Goal: Transaction & Acquisition: Purchase product/service

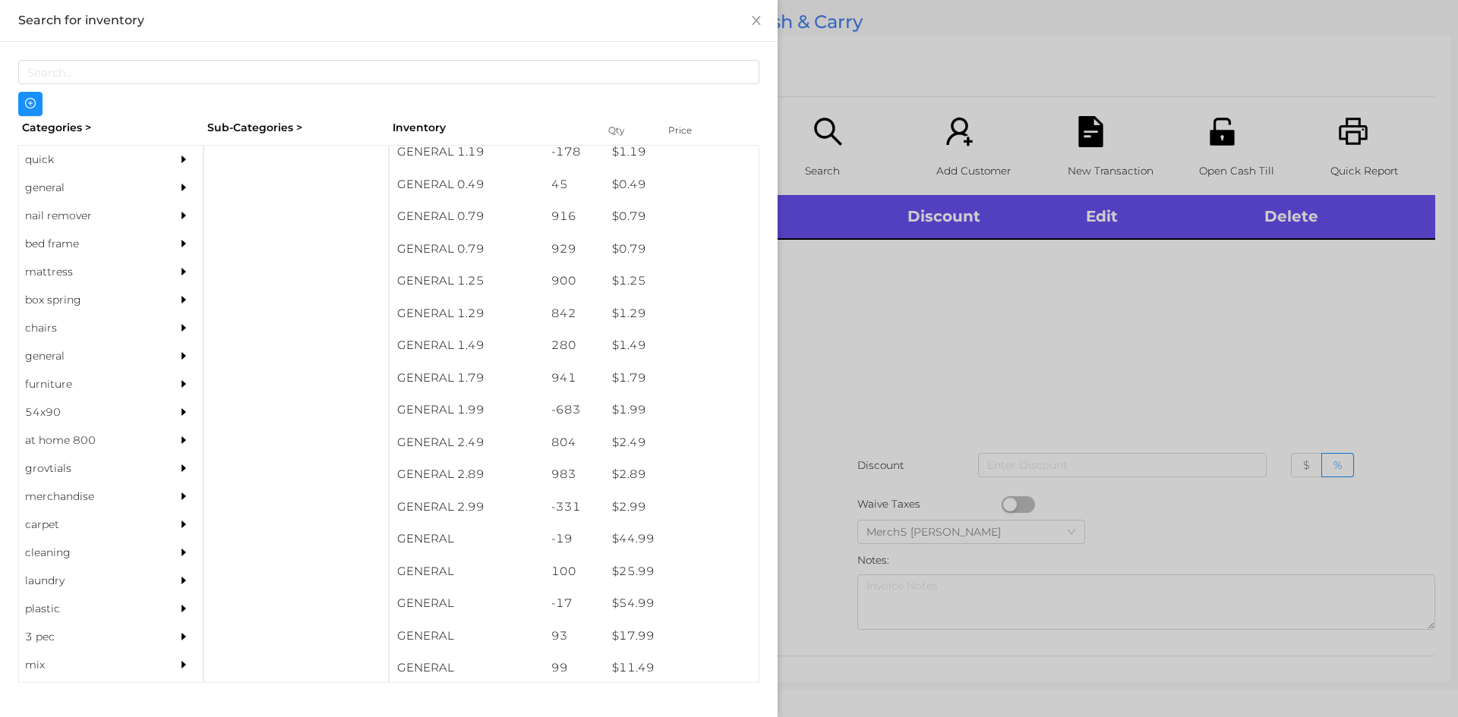
scroll to position [76, 0]
click at [49, 191] on div "general" at bounding box center [88, 188] width 138 height 28
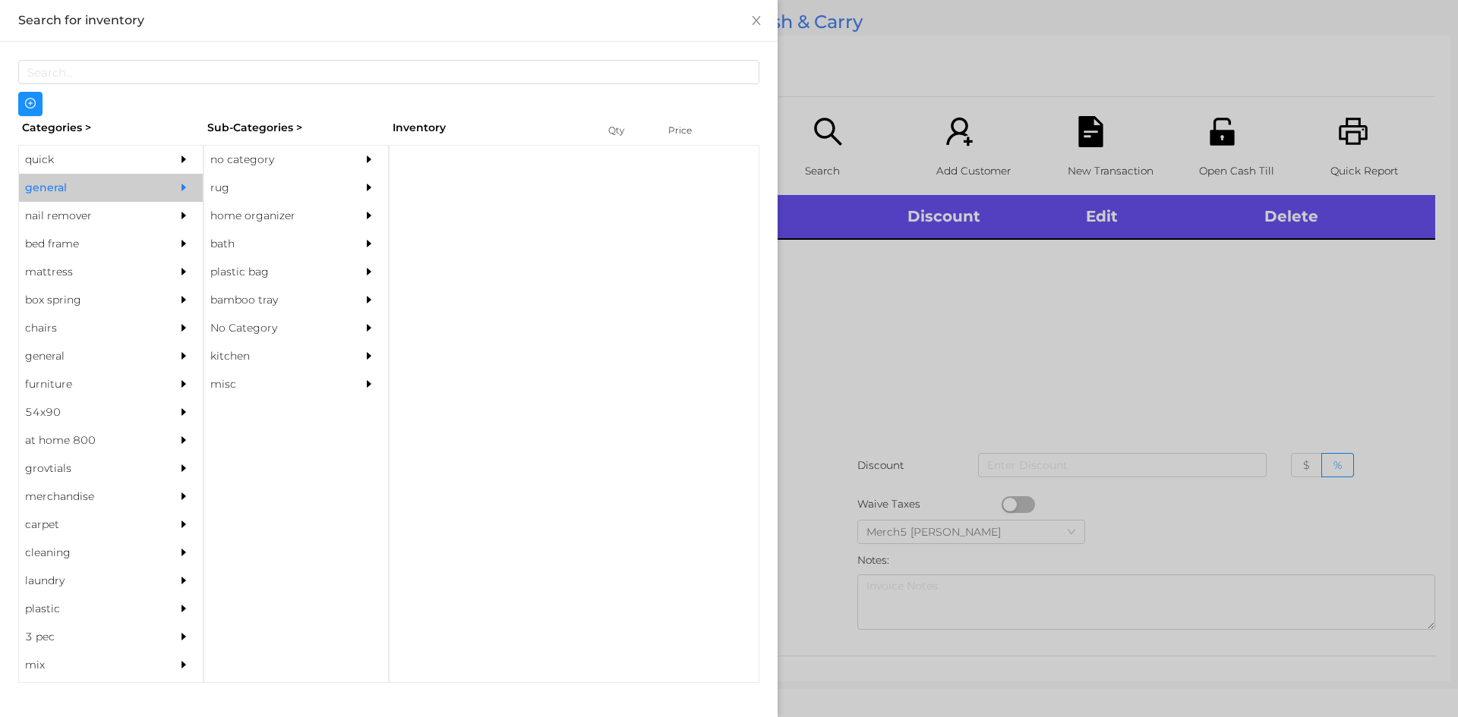
click at [255, 156] on div "no category" at bounding box center [273, 160] width 138 height 28
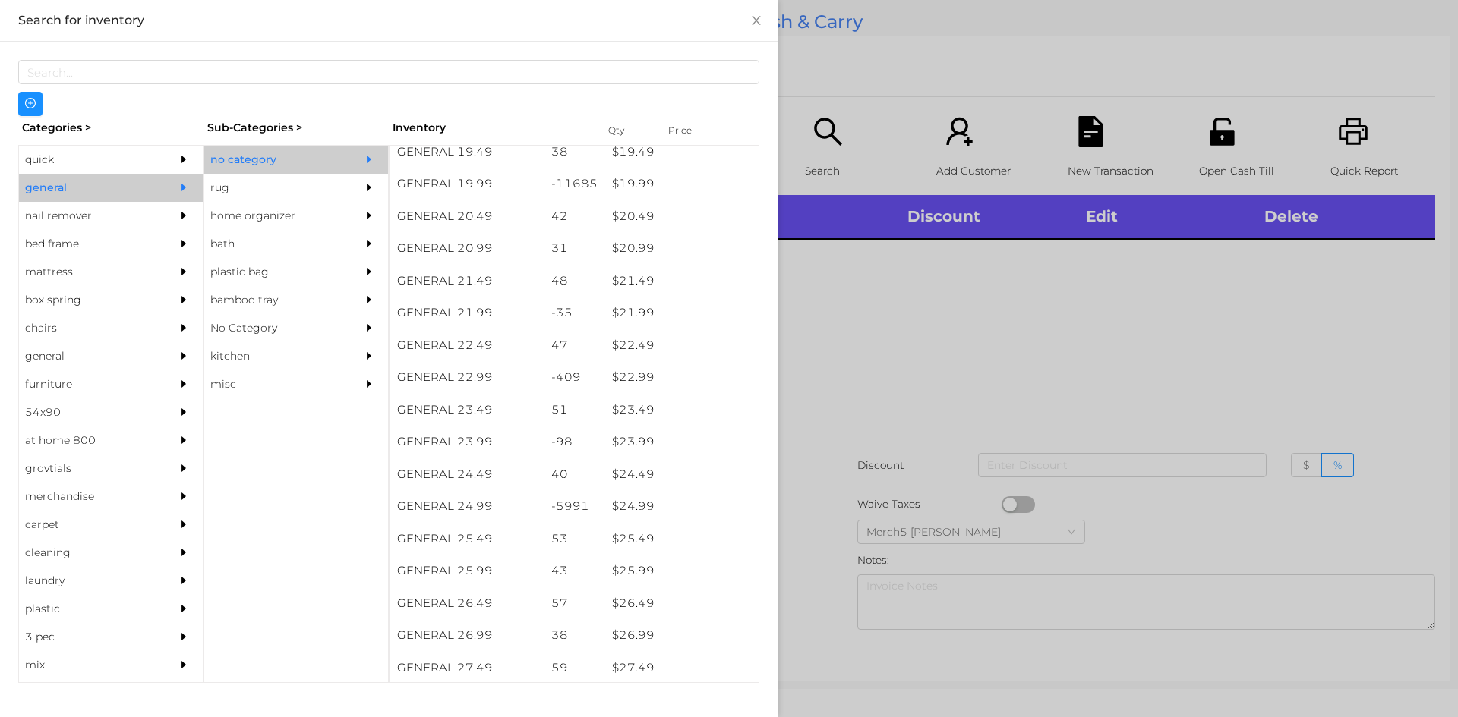
scroll to position [1623, 0]
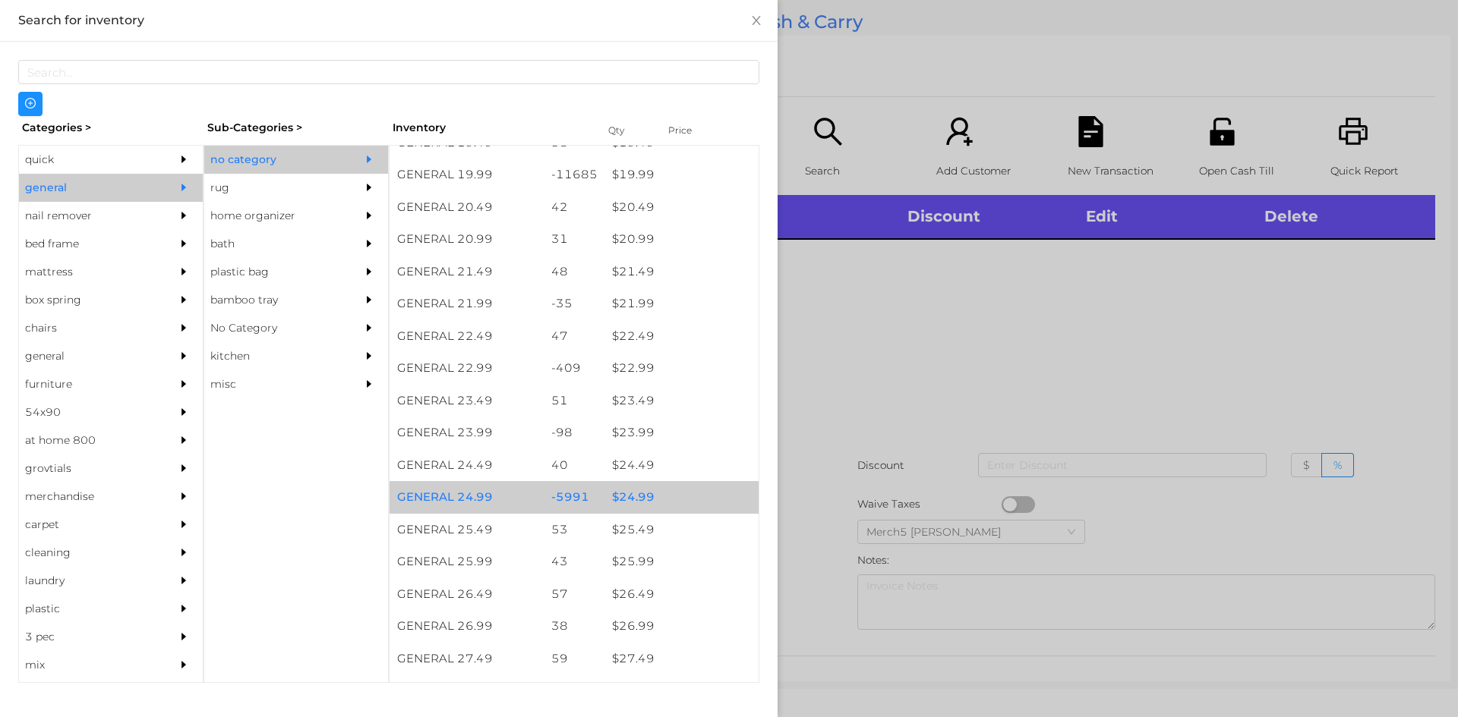
click at [629, 497] on div "$ 24.99" at bounding box center [681, 497] width 154 height 33
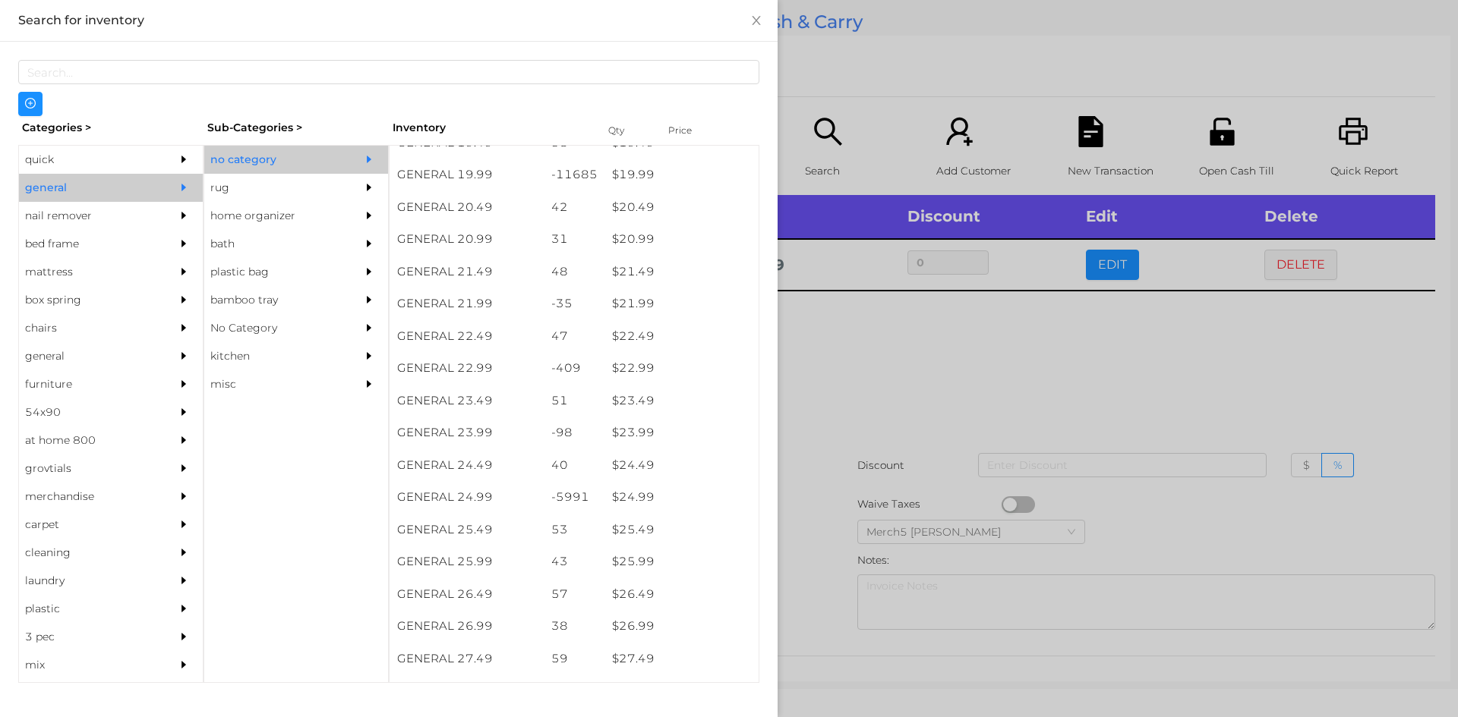
click at [881, 351] on div at bounding box center [729, 358] width 1458 height 717
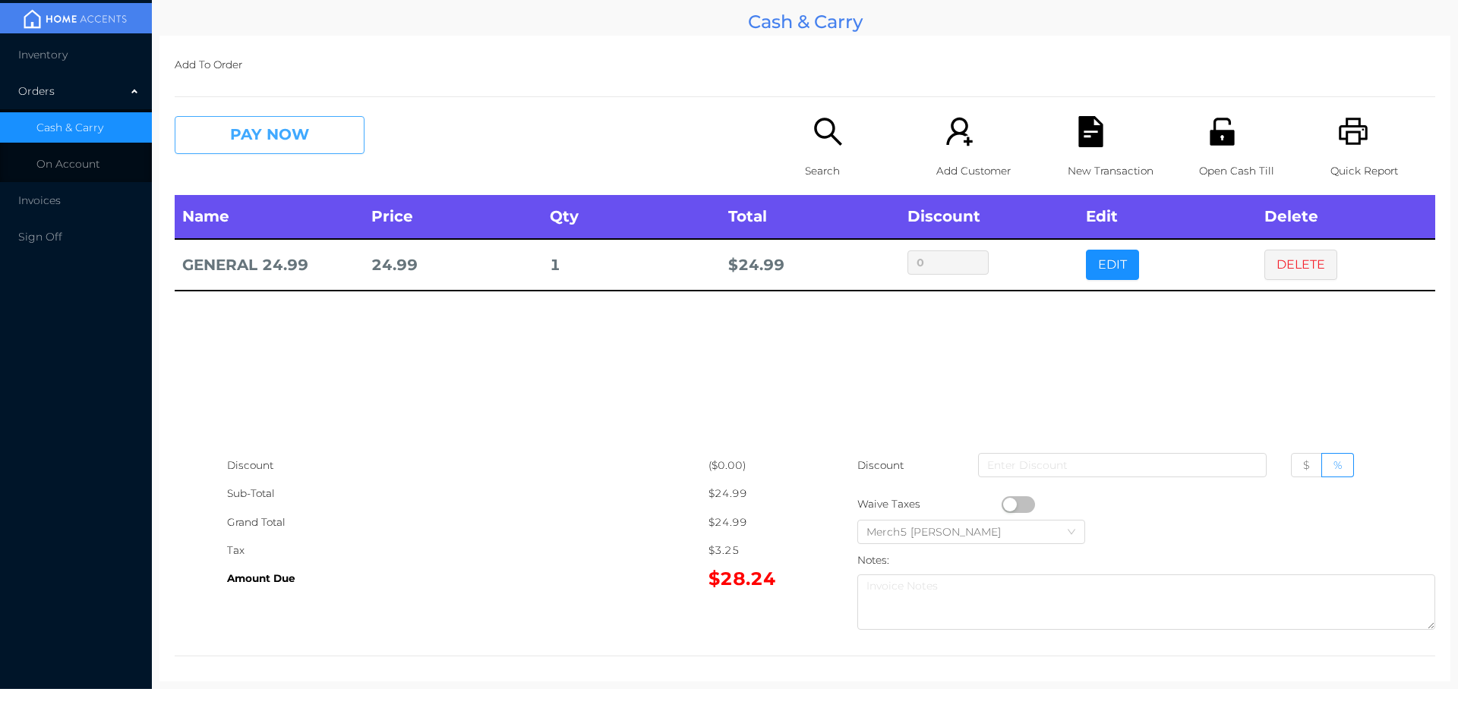
click at [324, 143] on button "PAY NOW" at bounding box center [270, 135] width 190 height 38
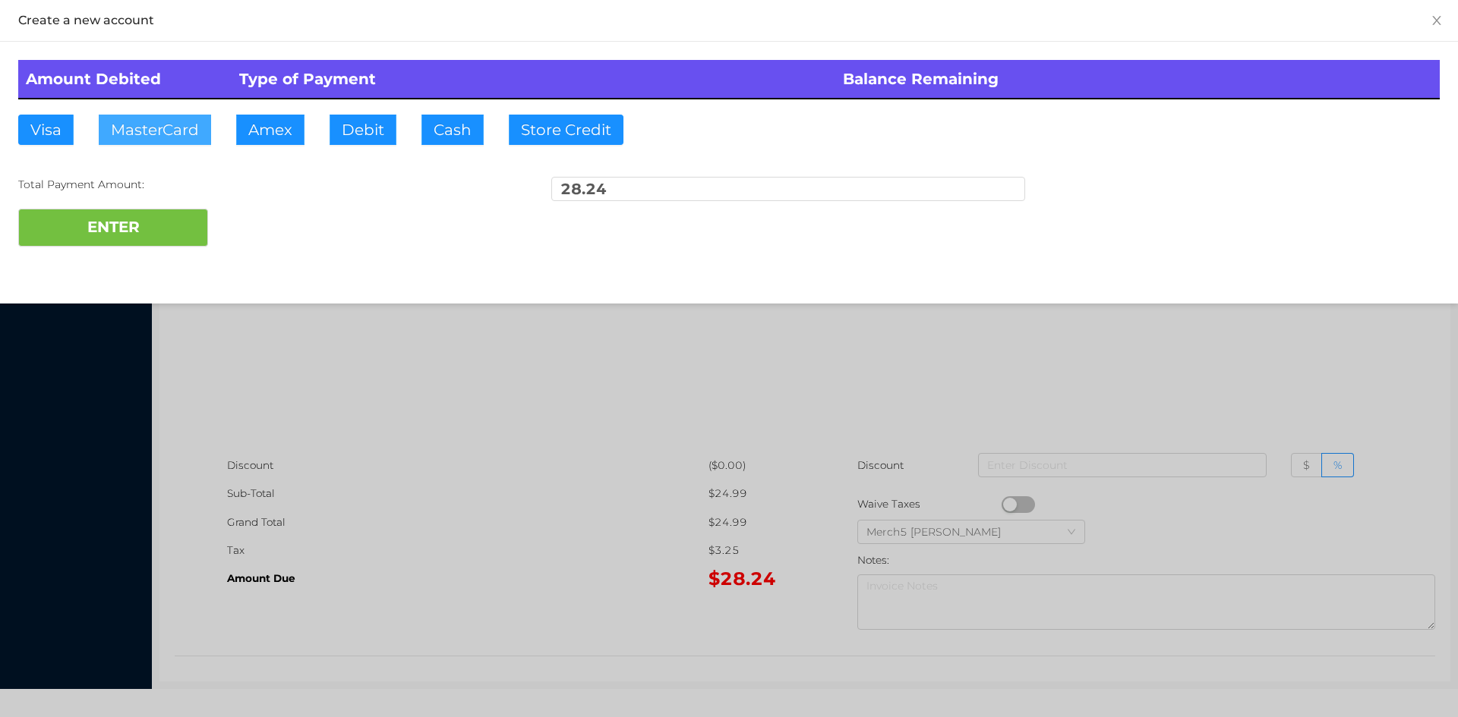
click at [166, 120] on button "MasterCard" at bounding box center [155, 130] width 112 height 30
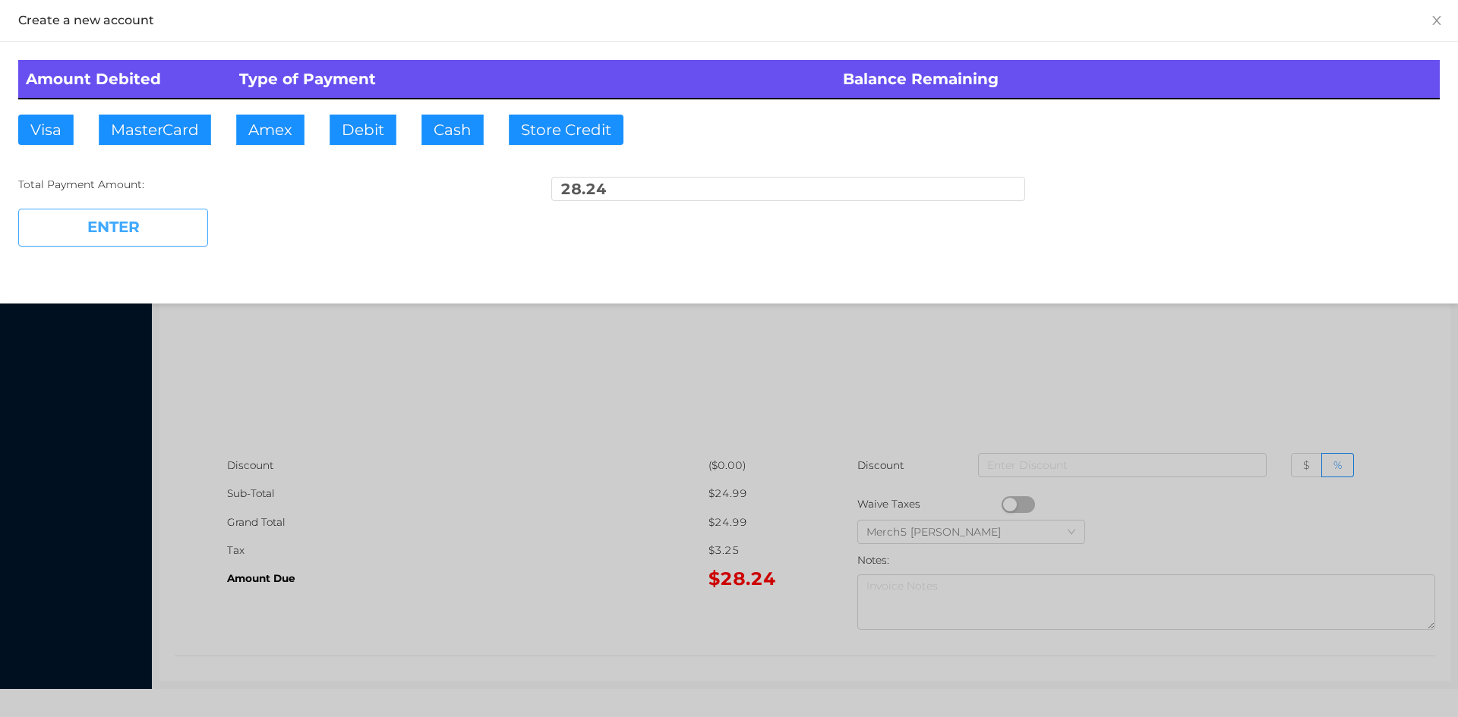
click at [97, 226] on button "ENTER" at bounding box center [113, 228] width 190 height 38
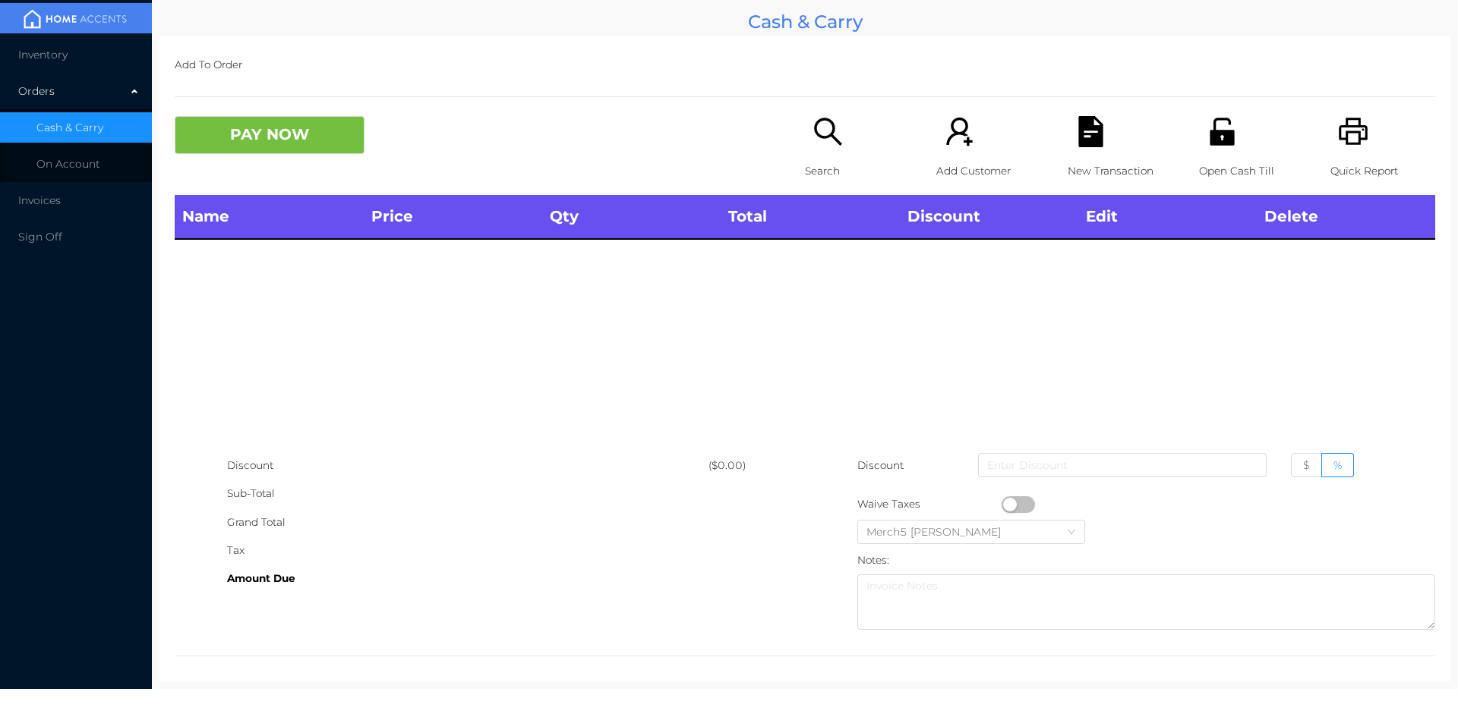
click at [825, 131] on icon "icon: search" at bounding box center [827, 131] width 31 height 31
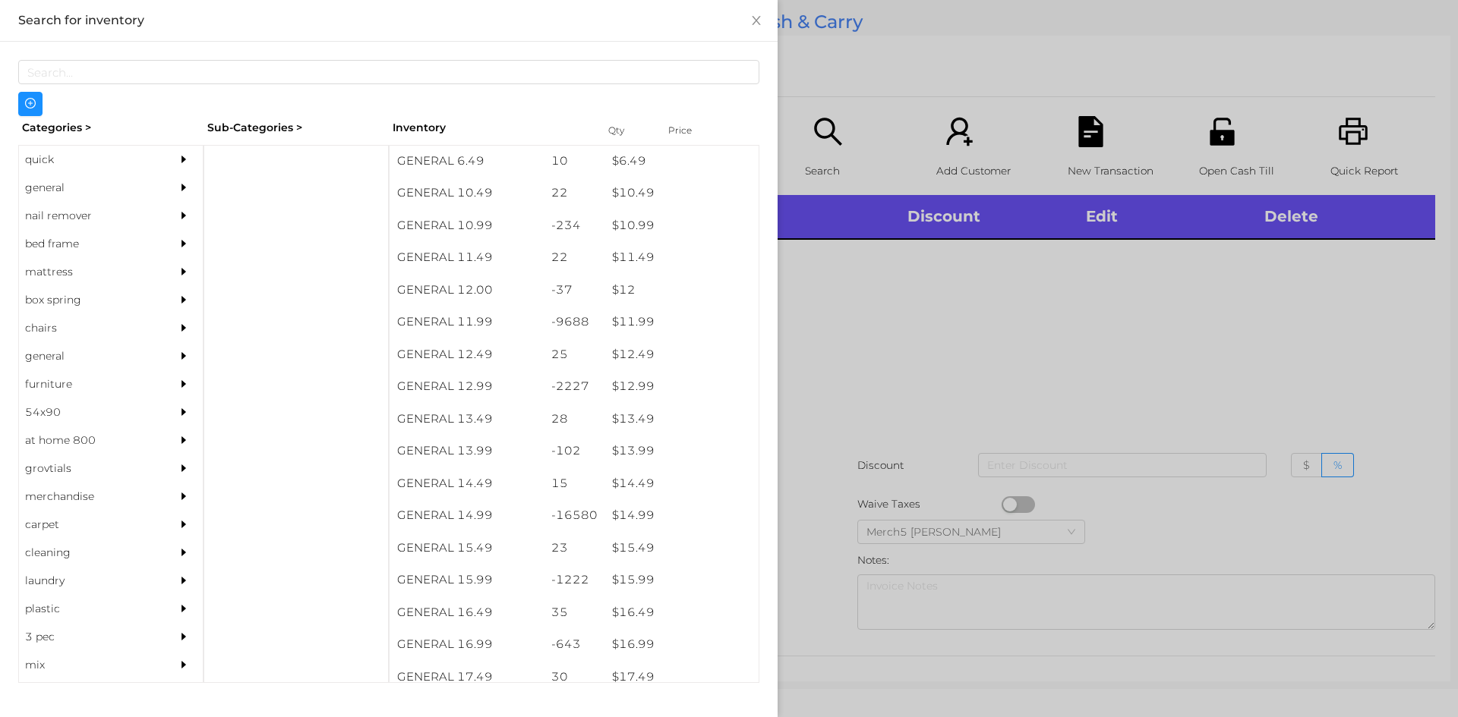
scroll to position [959, 0]
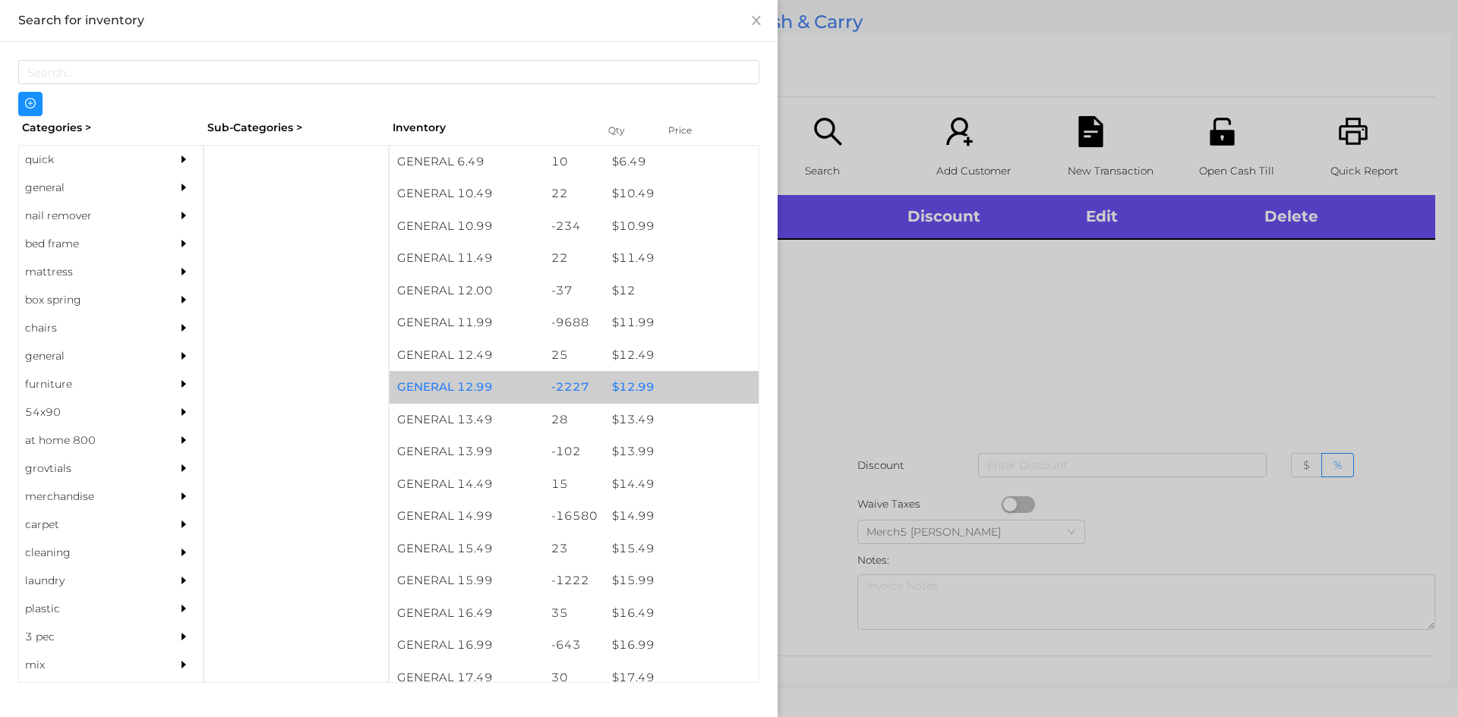
click at [628, 386] on div "$ 12.99" at bounding box center [681, 387] width 154 height 33
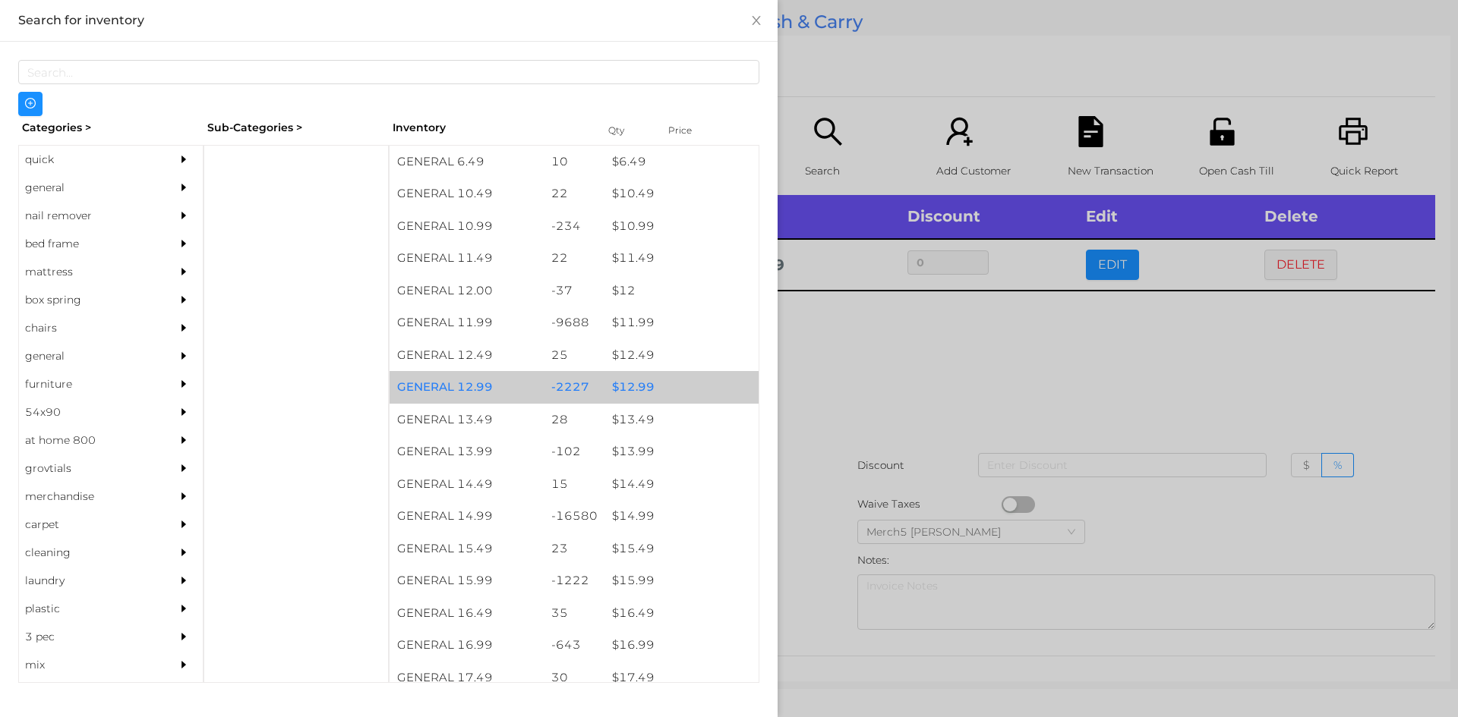
click at [631, 389] on div "$ 12.99" at bounding box center [681, 387] width 154 height 33
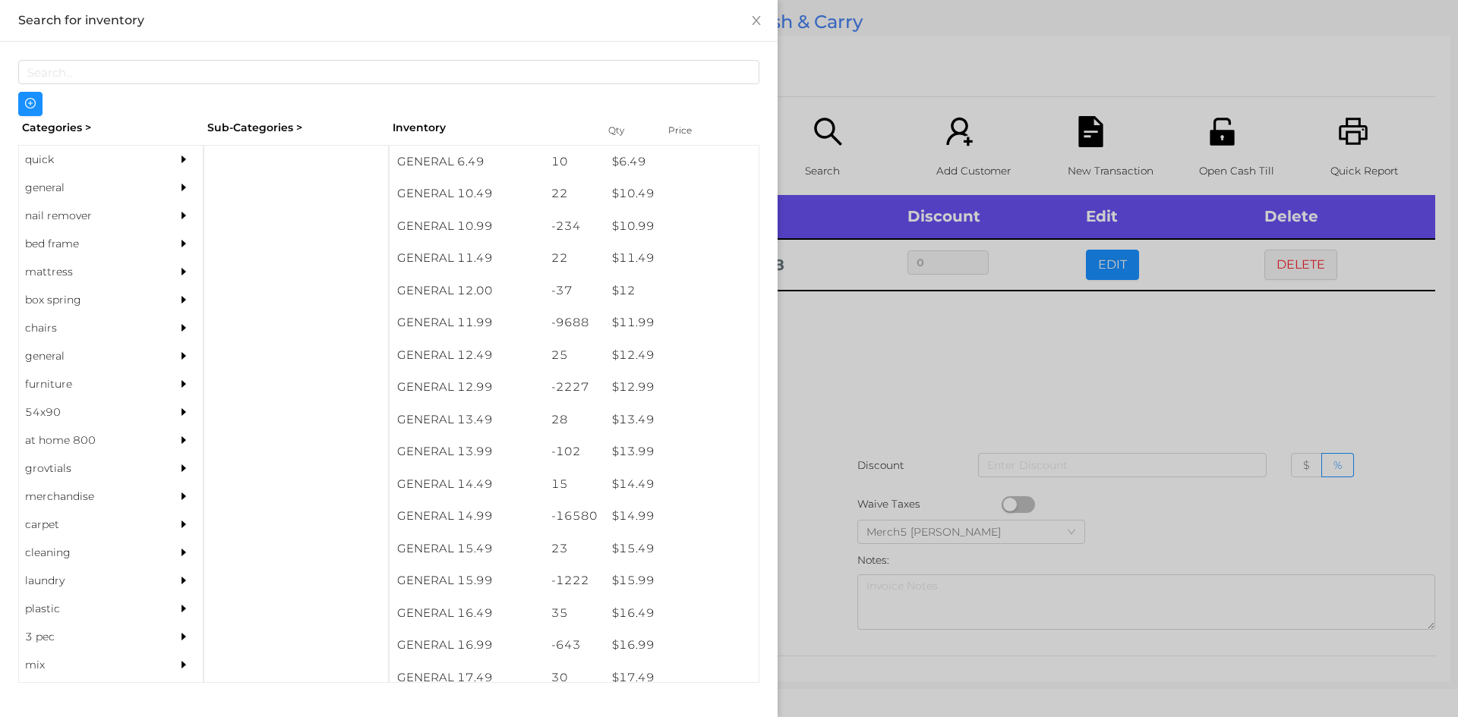
click at [810, 355] on div at bounding box center [729, 358] width 1458 height 717
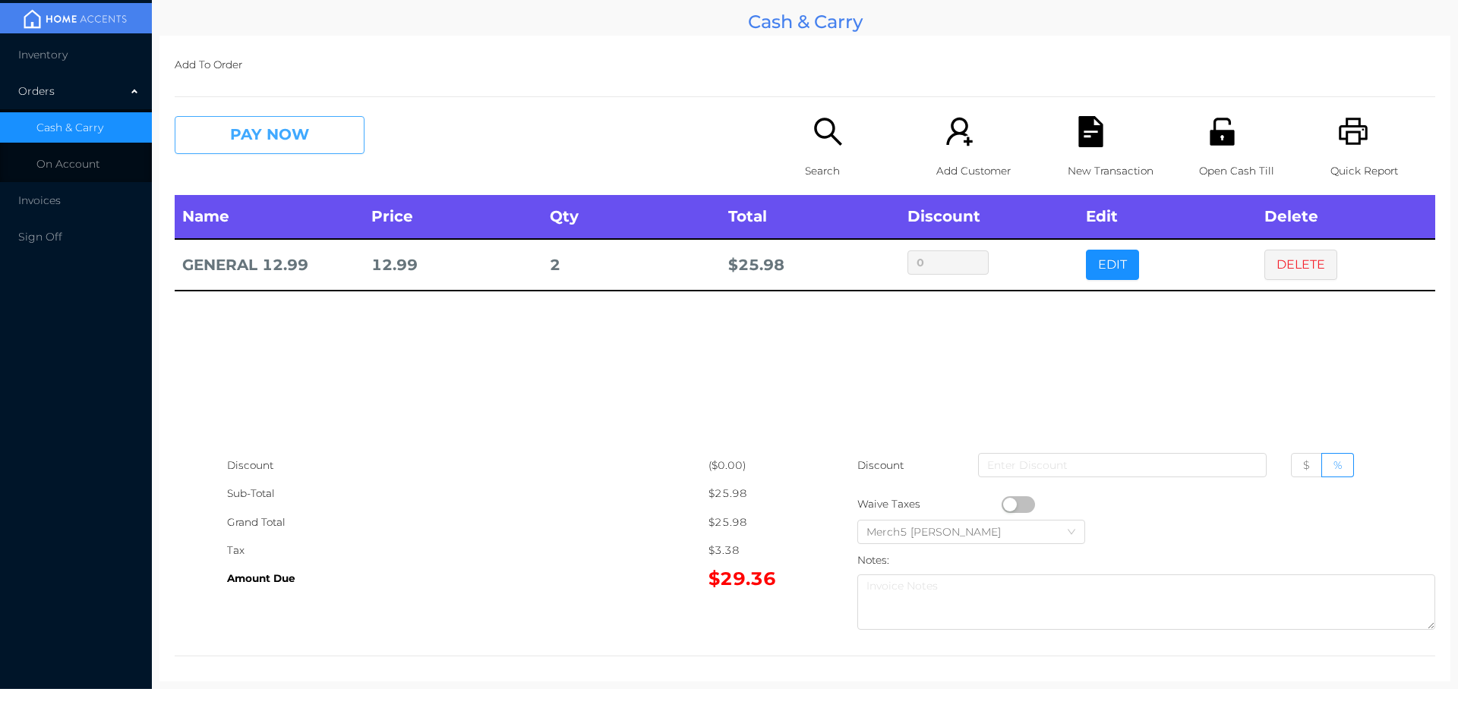
click at [292, 141] on button "PAY NOW" at bounding box center [270, 135] width 190 height 38
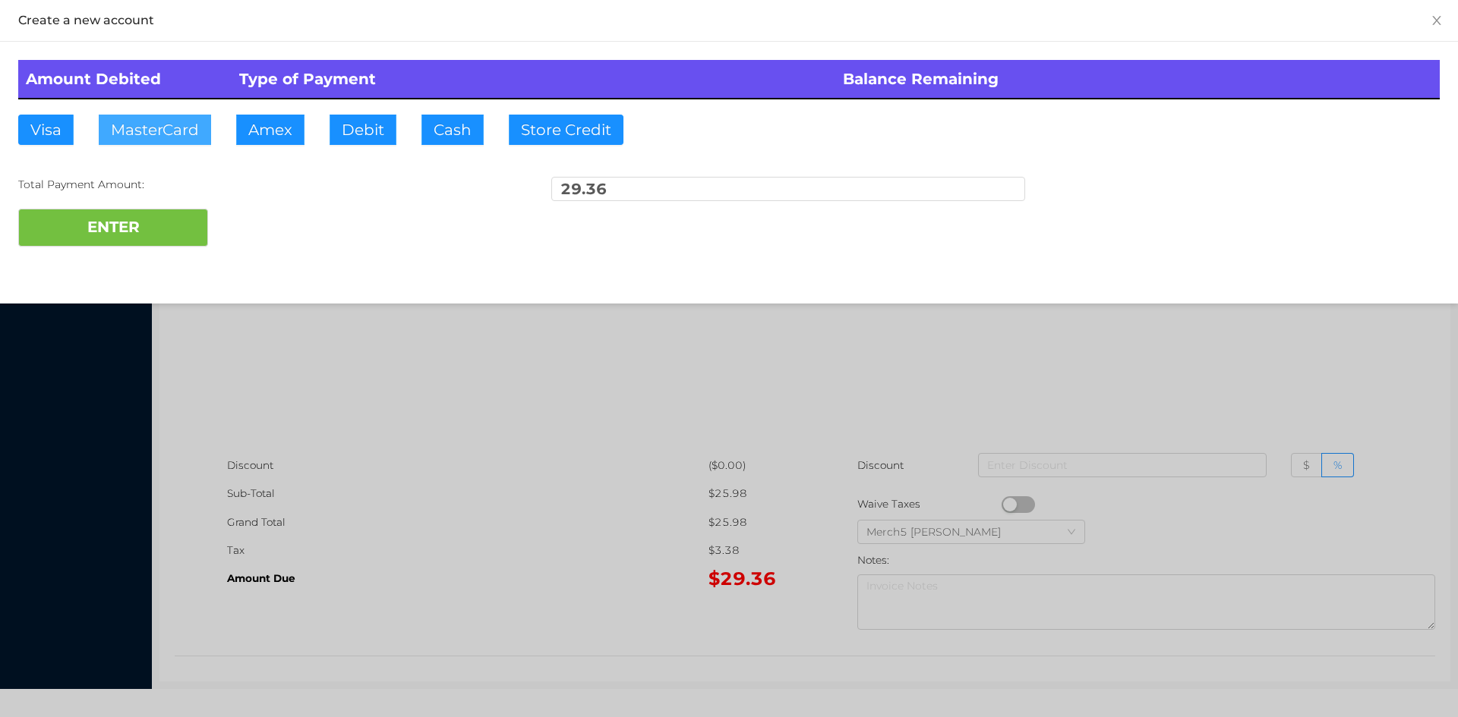
click at [177, 132] on button "MasterCard" at bounding box center [155, 130] width 112 height 30
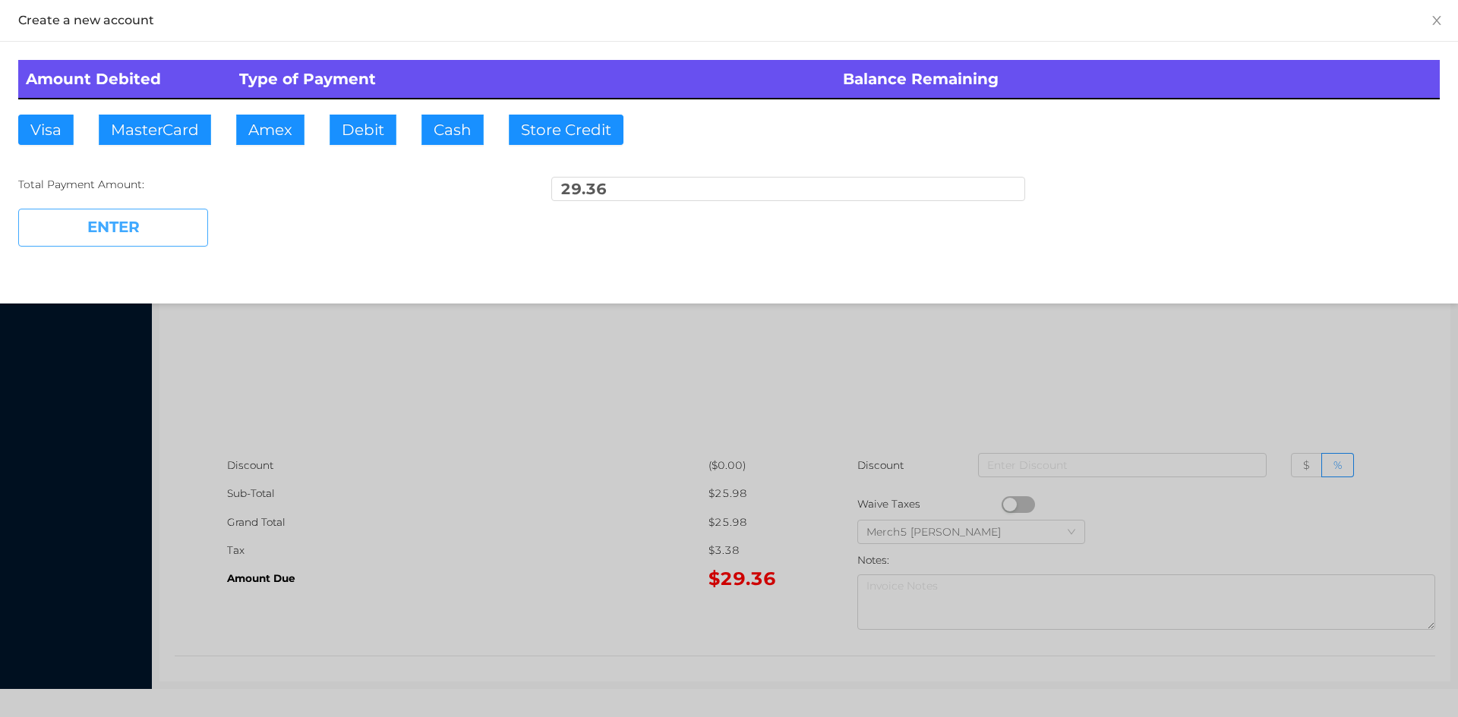
click at [139, 229] on button "ENTER" at bounding box center [113, 228] width 190 height 38
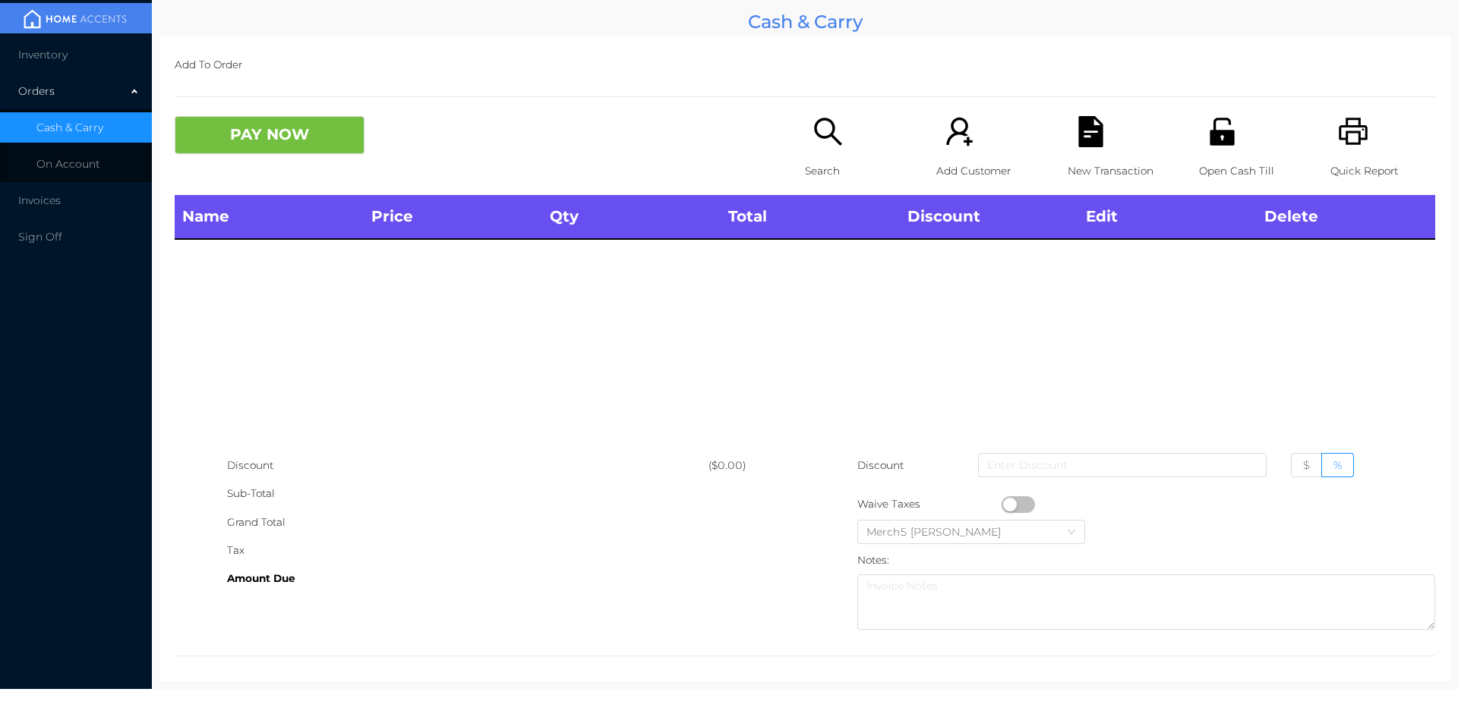
click at [817, 140] on icon "icon: search" at bounding box center [827, 131] width 31 height 31
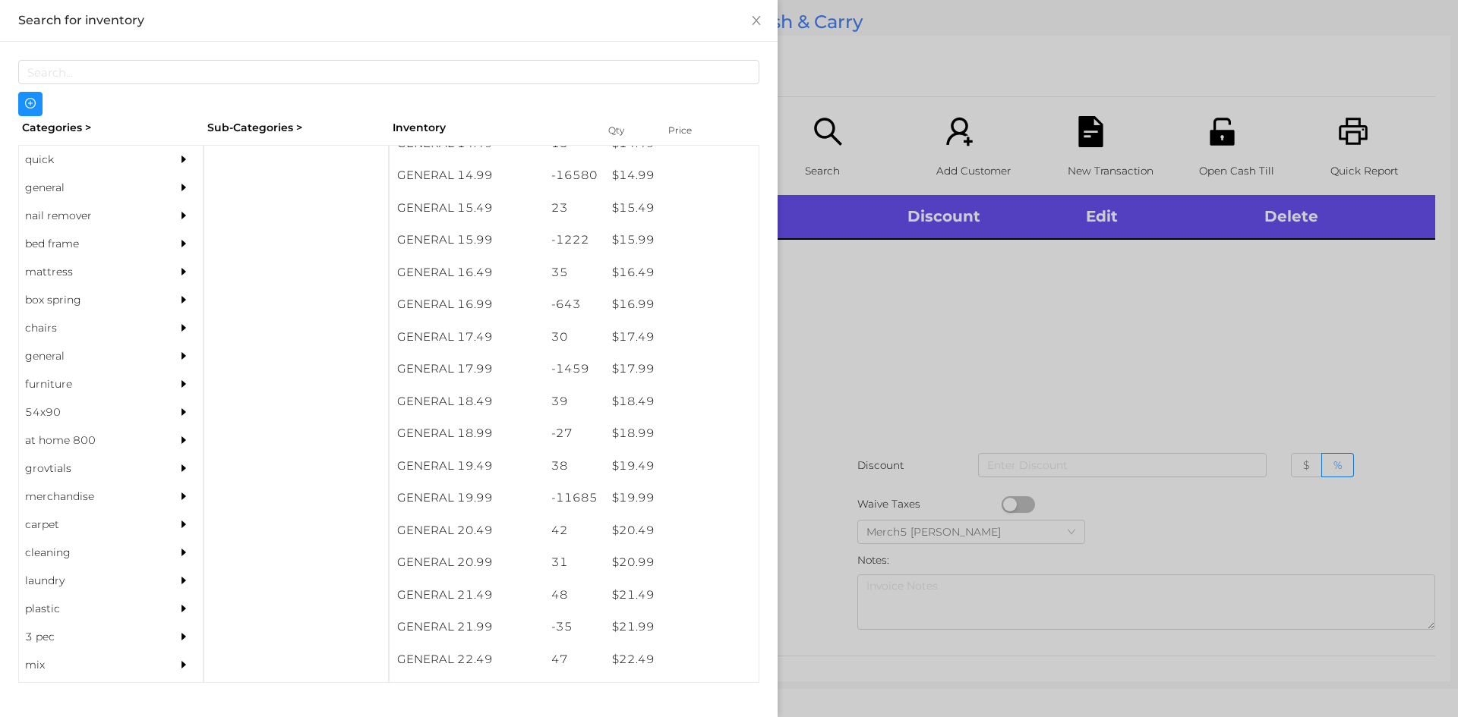
scroll to position [1297, 0]
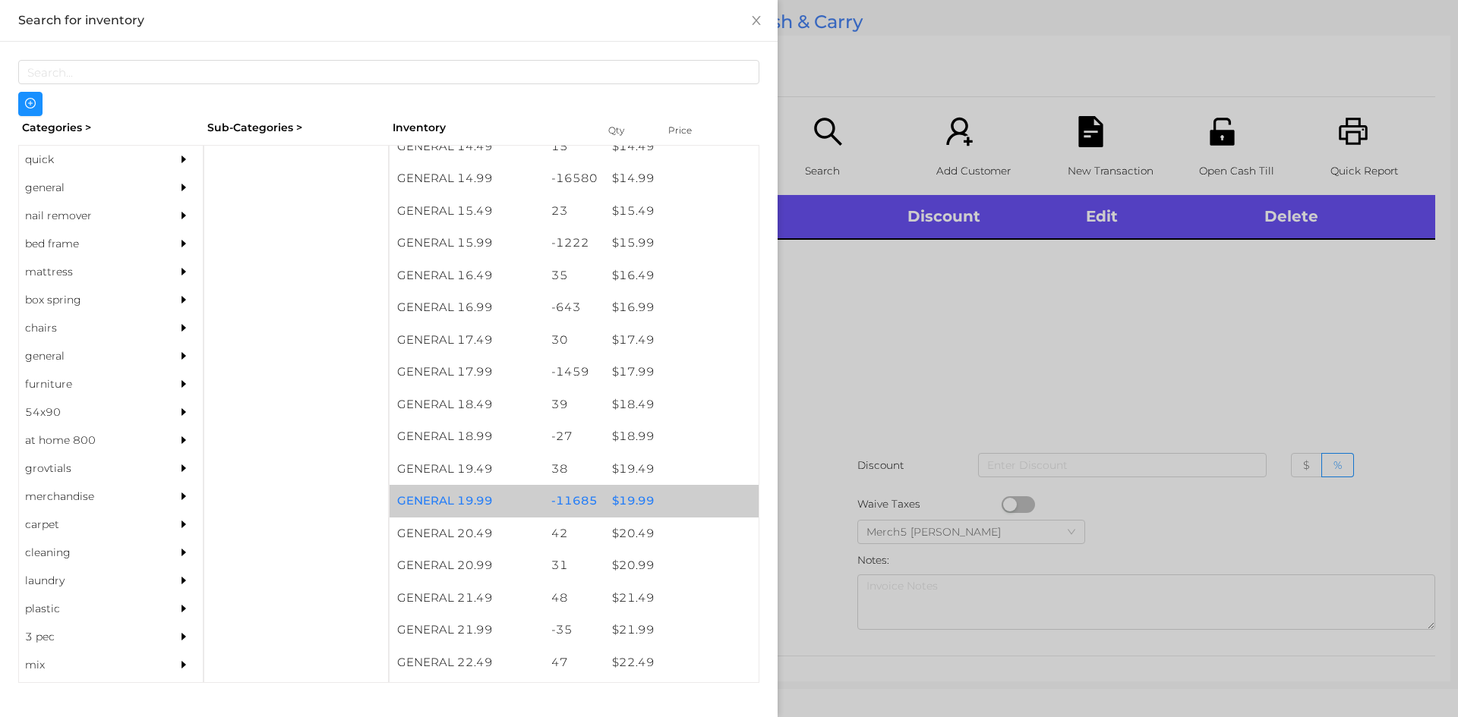
click at [632, 510] on div "$ 19.99" at bounding box center [681, 501] width 154 height 33
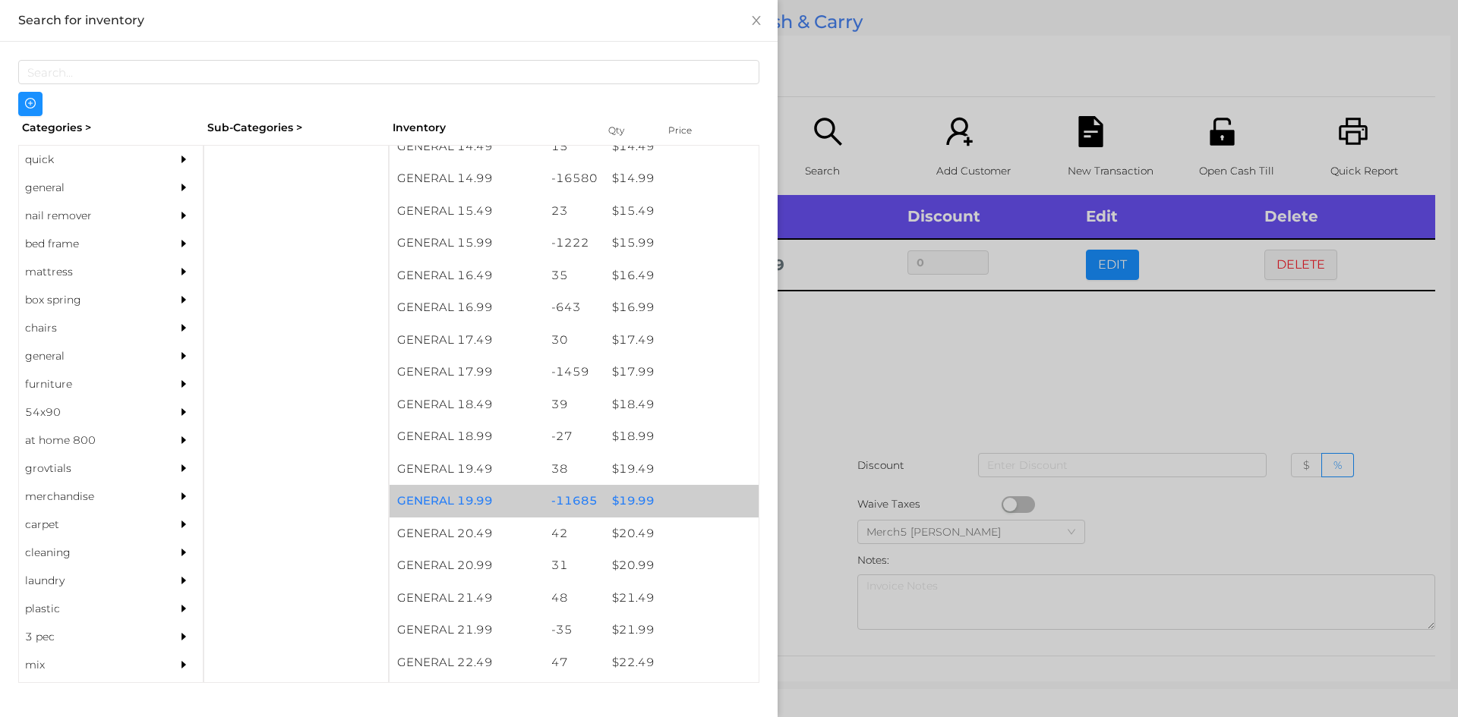
click at [620, 506] on div "$ 19.99" at bounding box center [681, 501] width 154 height 33
click at [856, 360] on div at bounding box center [729, 358] width 1458 height 717
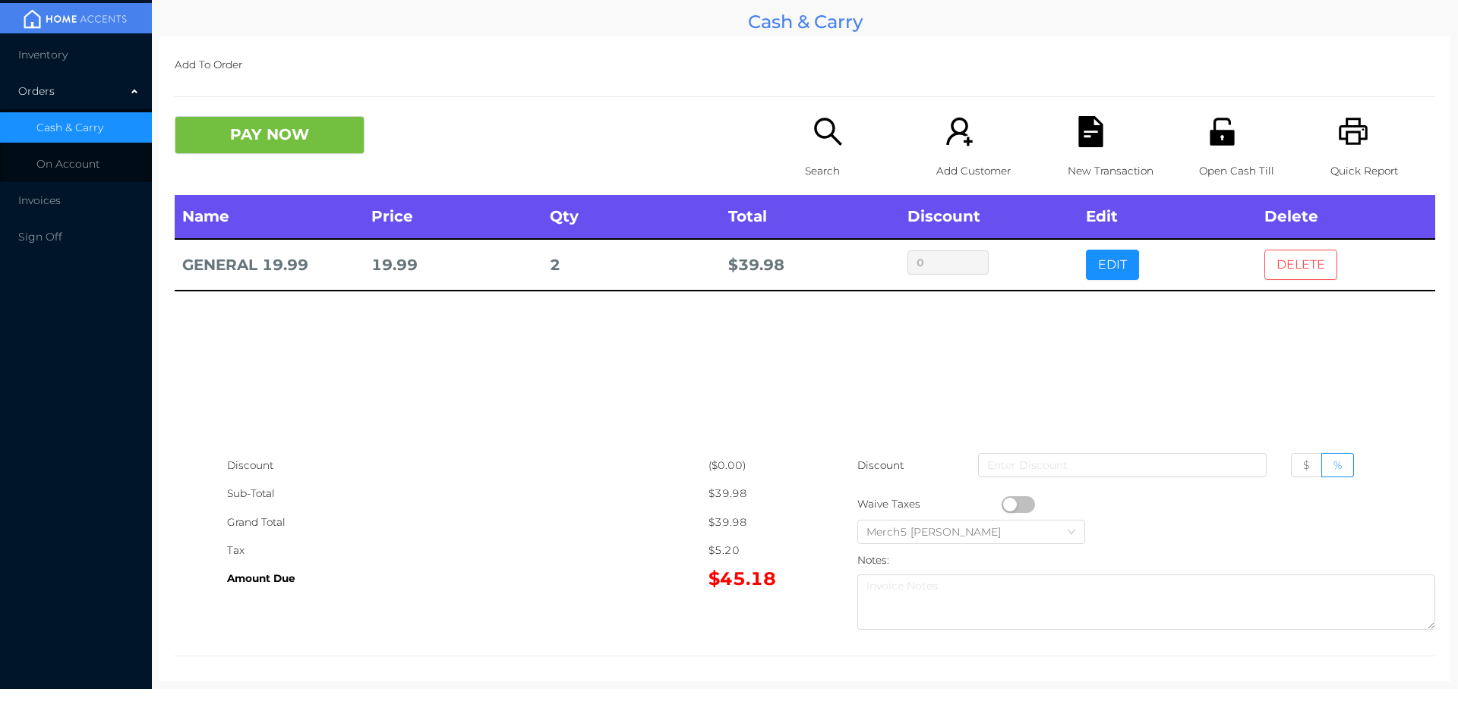
click at [1289, 263] on button "DELETE" at bounding box center [1300, 265] width 73 height 30
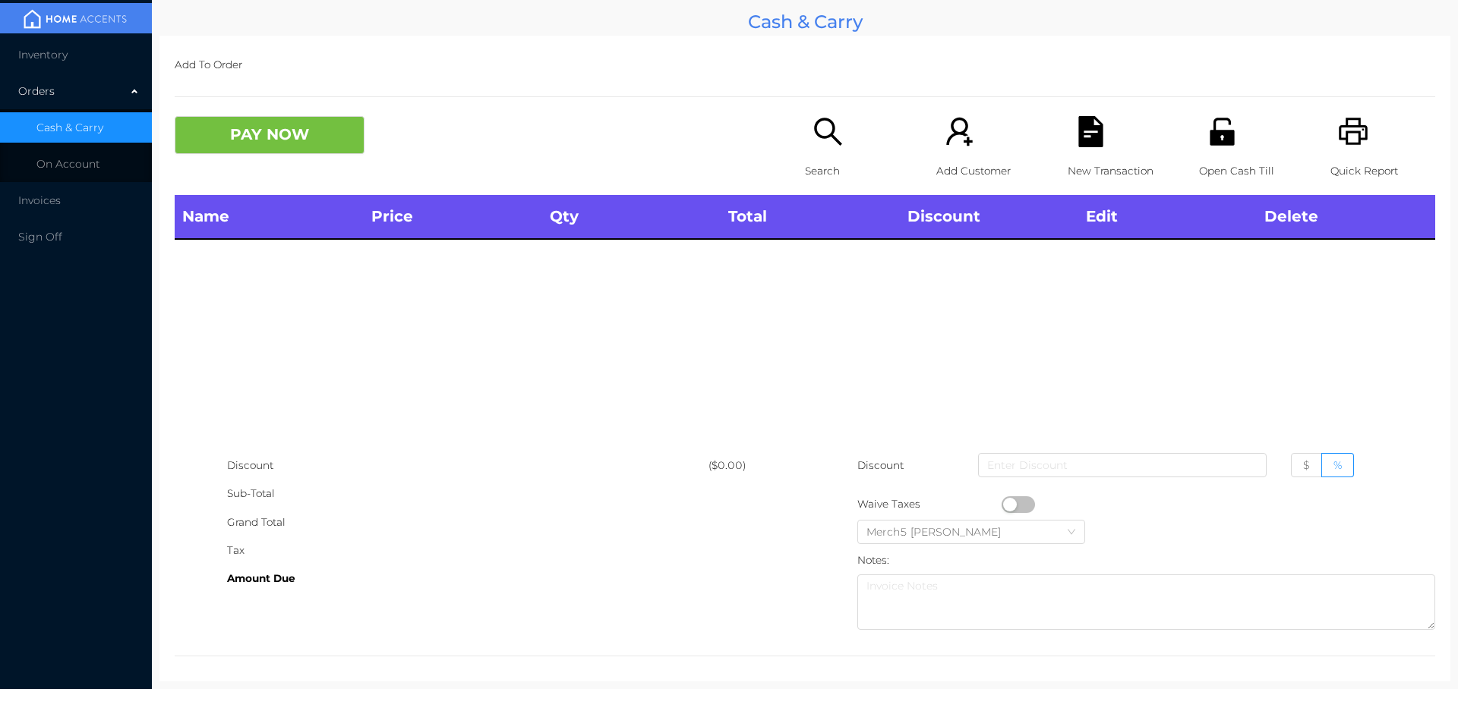
click at [825, 137] on icon "icon: search" at bounding box center [827, 131] width 31 height 31
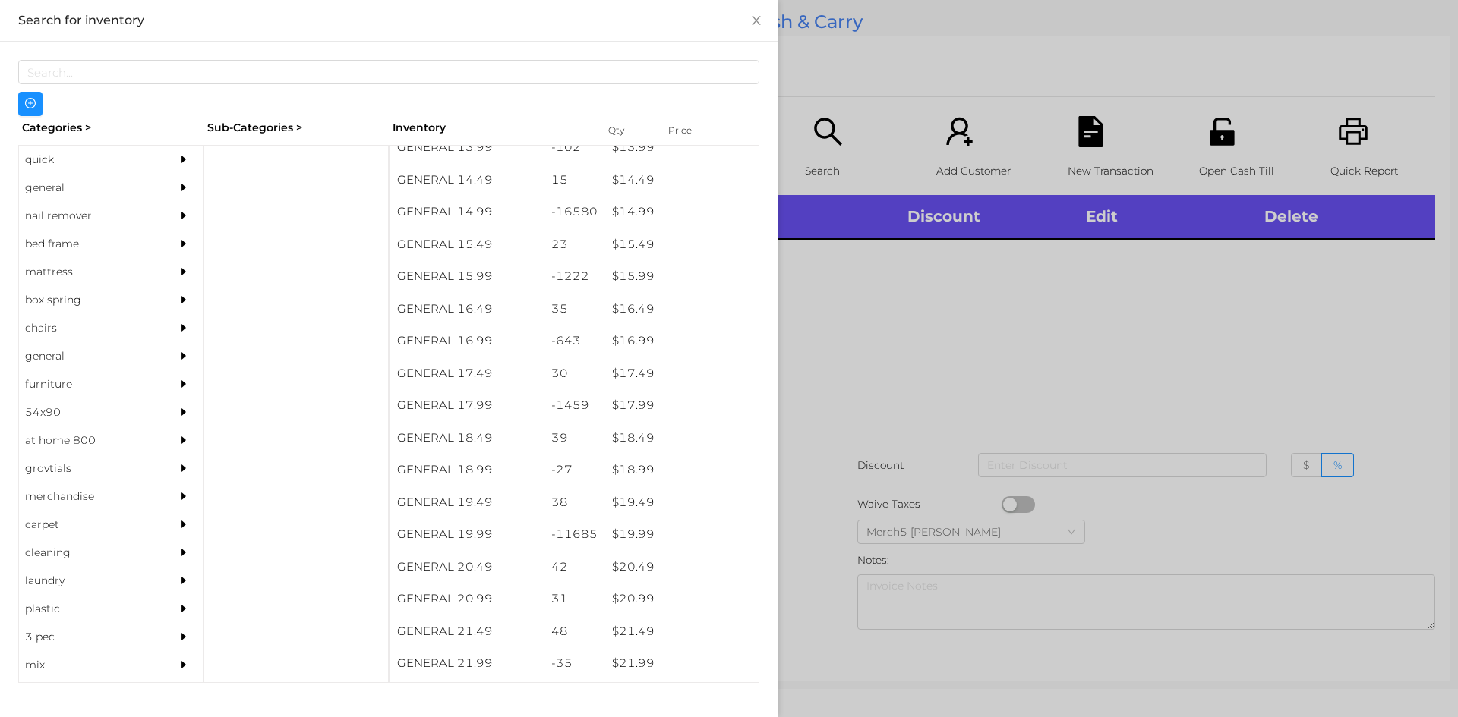
scroll to position [1263, 0]
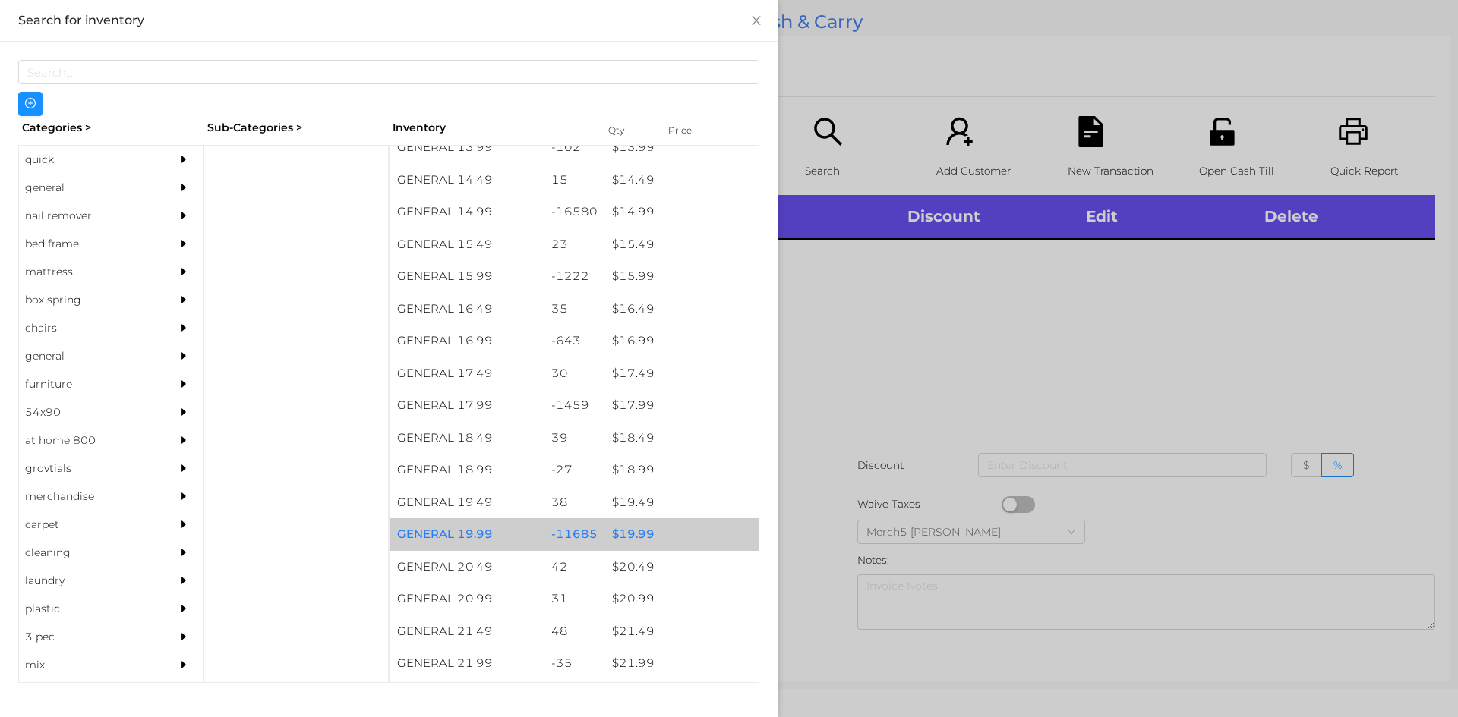
click at [629, 531] on div "$ 19.99" at bounding box center [681, 535] width 154 height 33
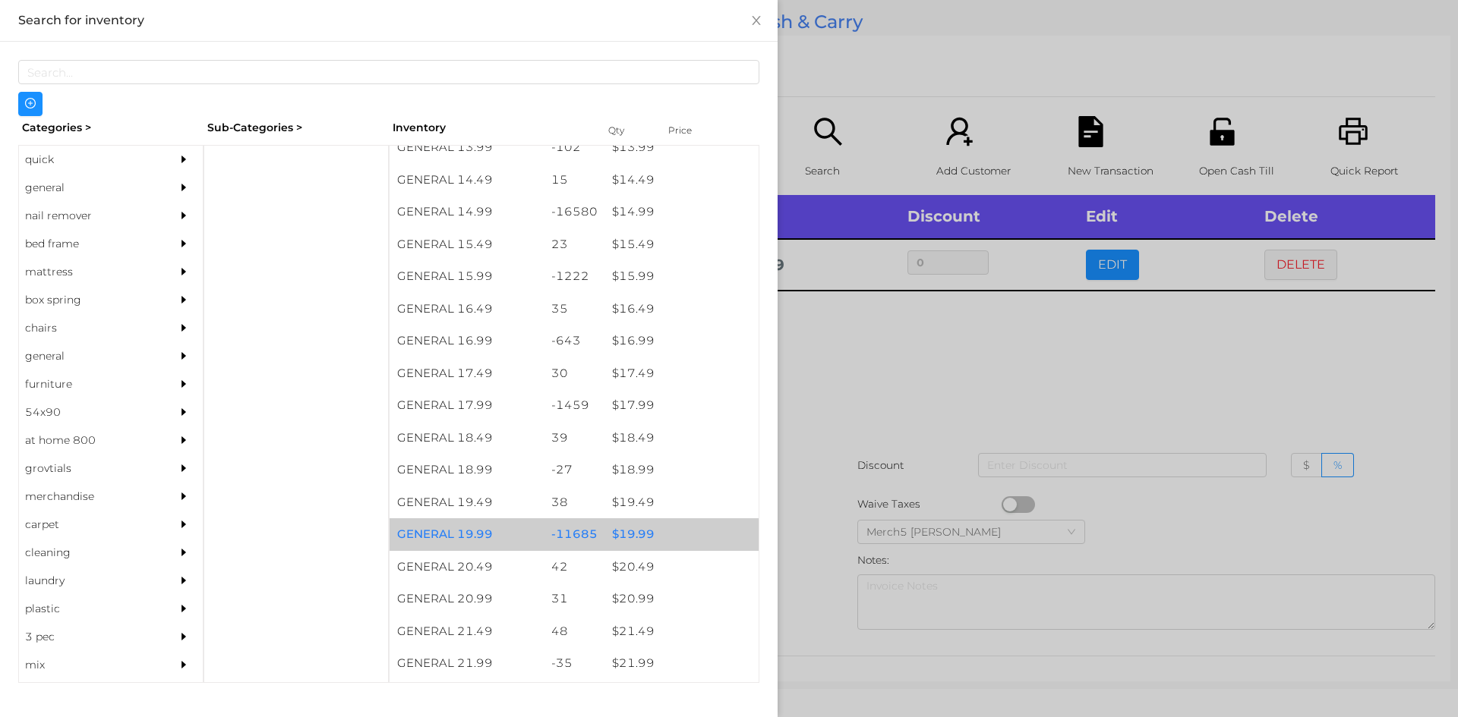
click at [624, 535] on div "$ 19.99" at bounding box center [681, 535] width 154 height 33
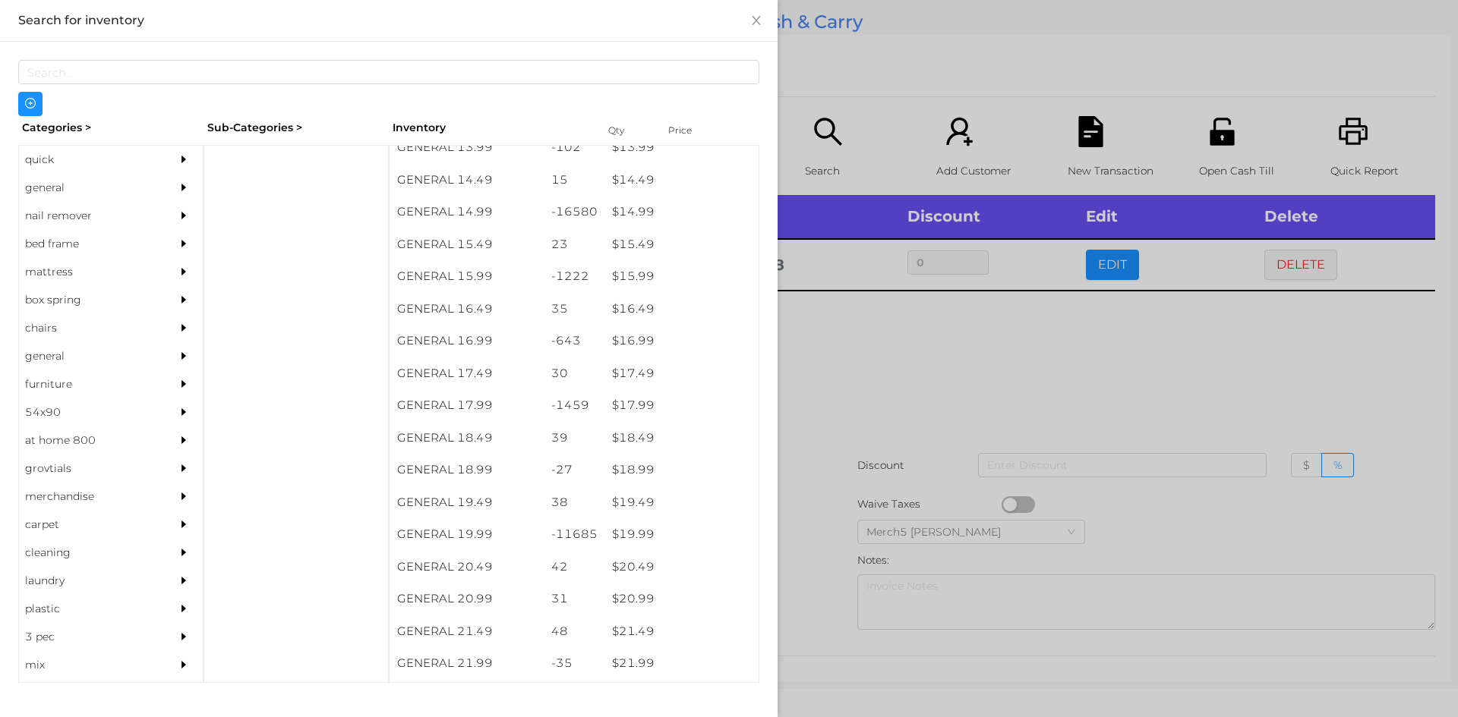
click at [845, 359] on div at bounding box center [729, 358] width 1458 height 717
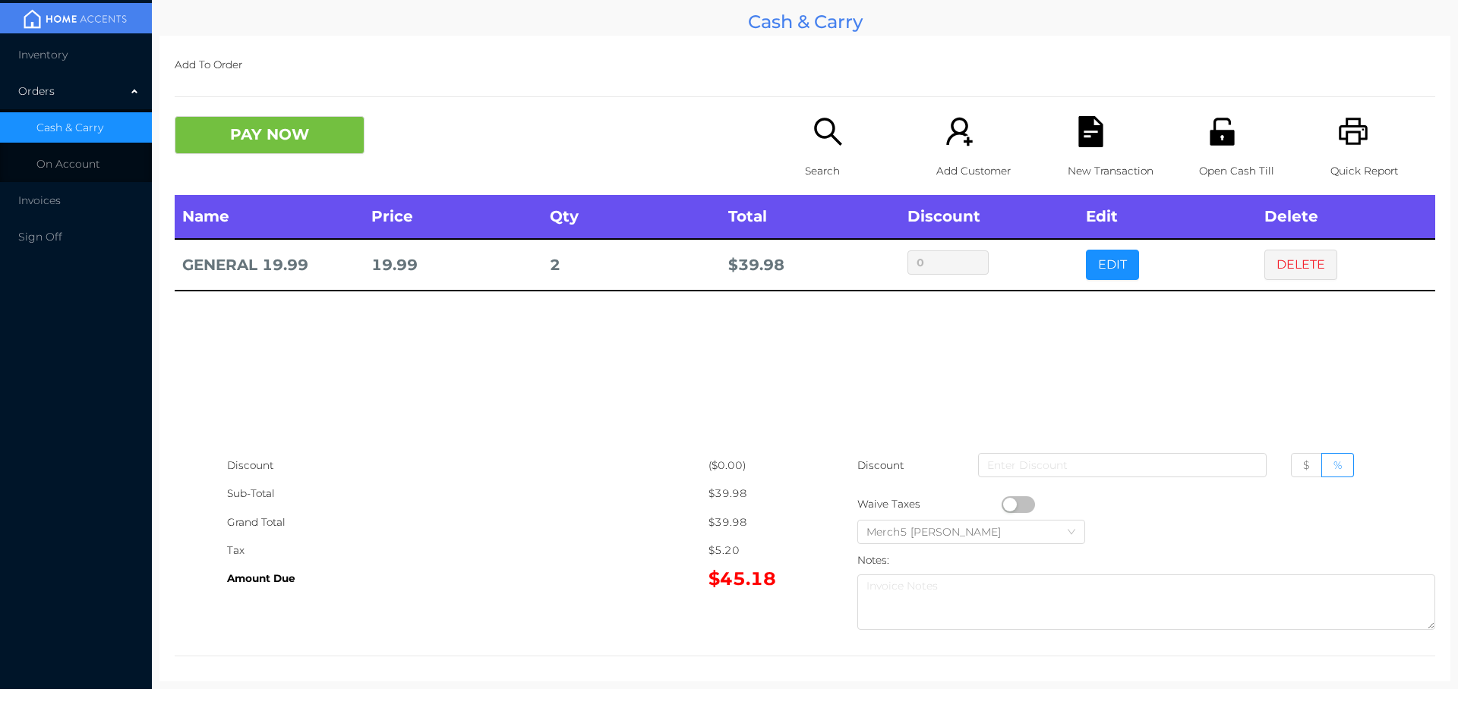
click at [814, 130] on icon "icon: search" at bounding box center [827, 131] width 27 height 27
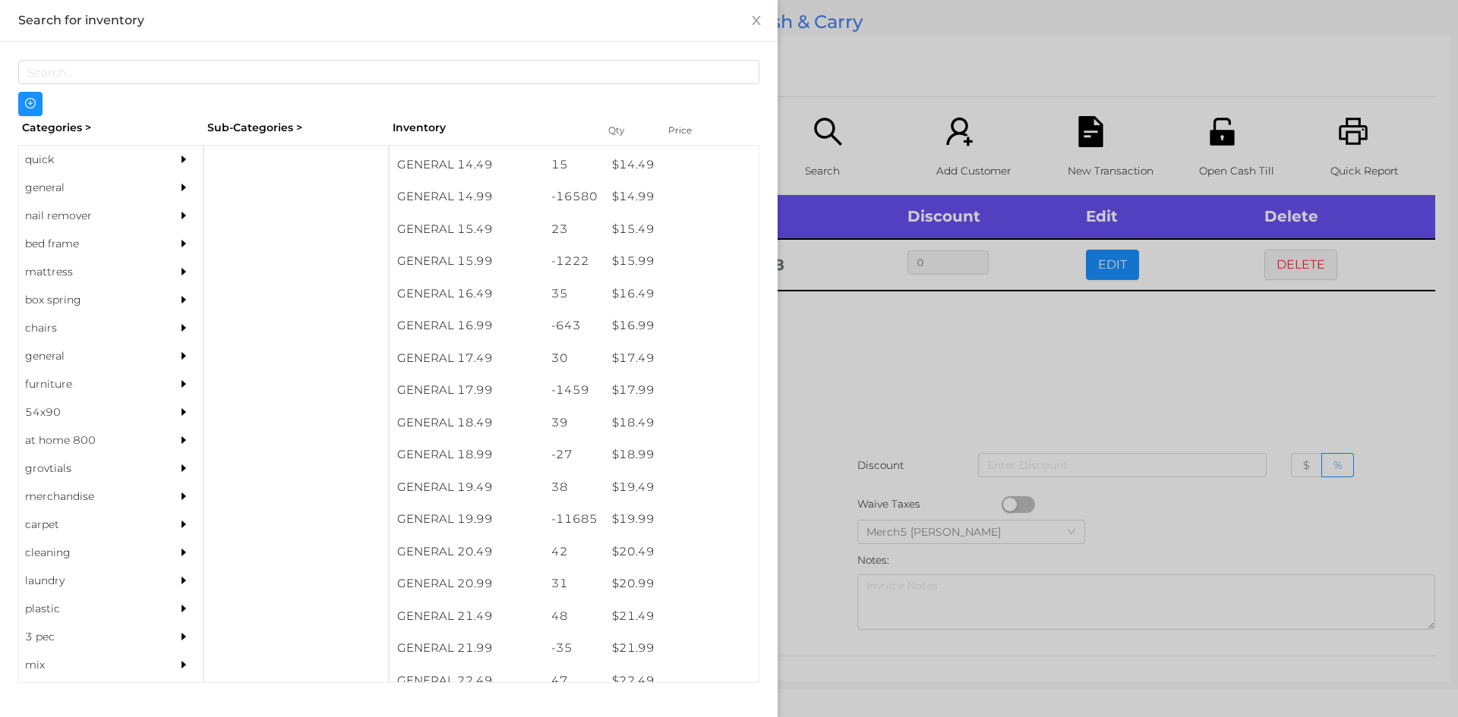
scroll to position [1278, 0]
click at [630, 526] on div "$ 19.99" at bounding box center [681, 519] width 154 height 33
click at [817, 358] on div at bounding box center [729, 358] width 1458 height 717
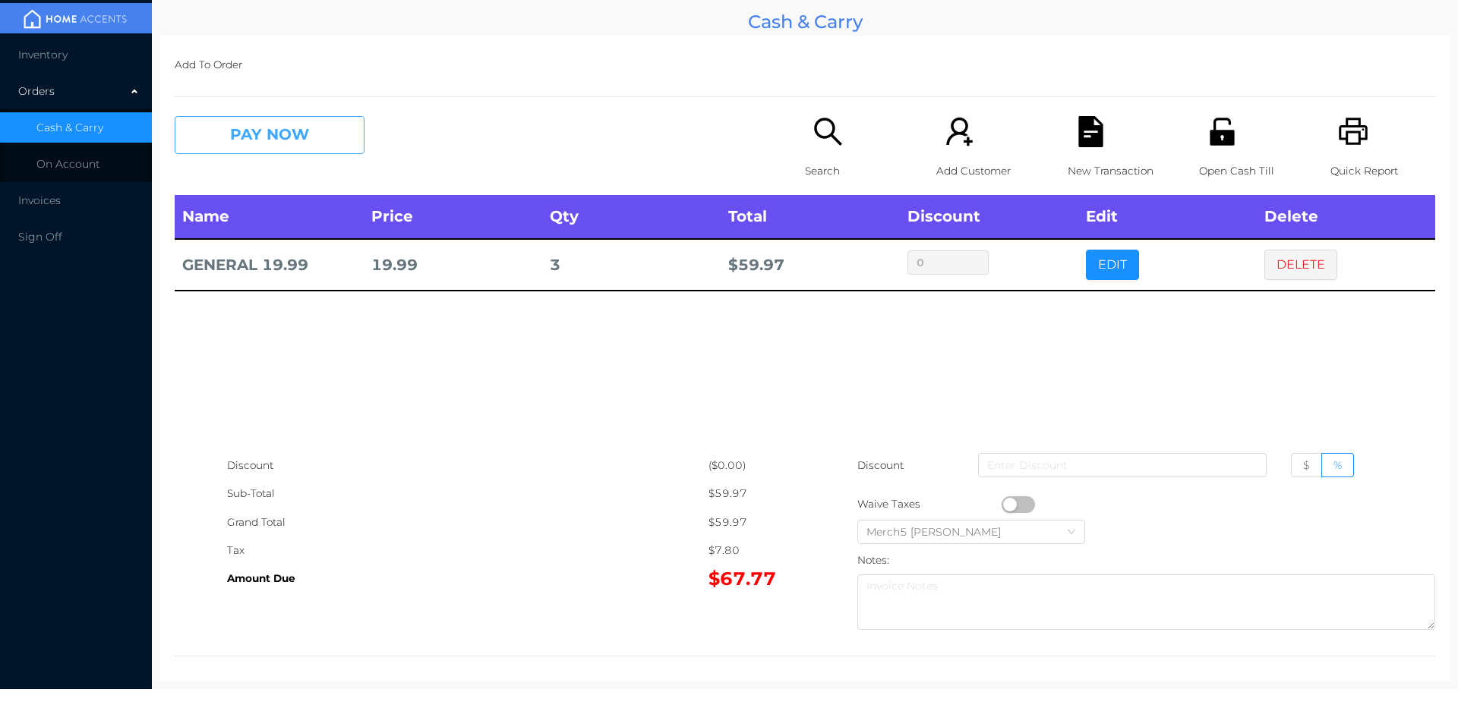
click at [290, 134] on button "PAY NOW" at bounding box center [270, 135] width 190 height 38
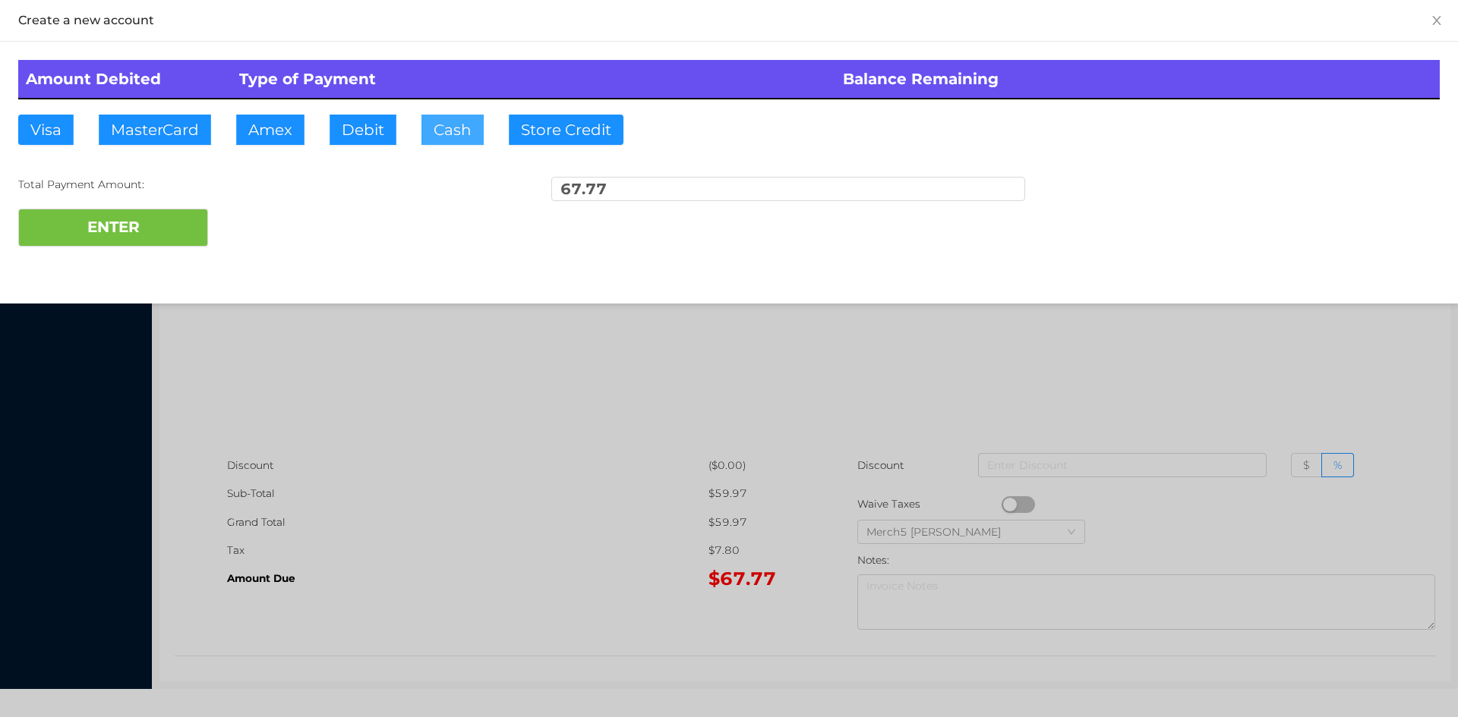
click at [452, 131] on button "Cash" at bounding box center [452, 130] width 62 height 30
click at [447, 130] on button "Cash" at bounding box center [452, 130] width 62 height 30
type input "70"
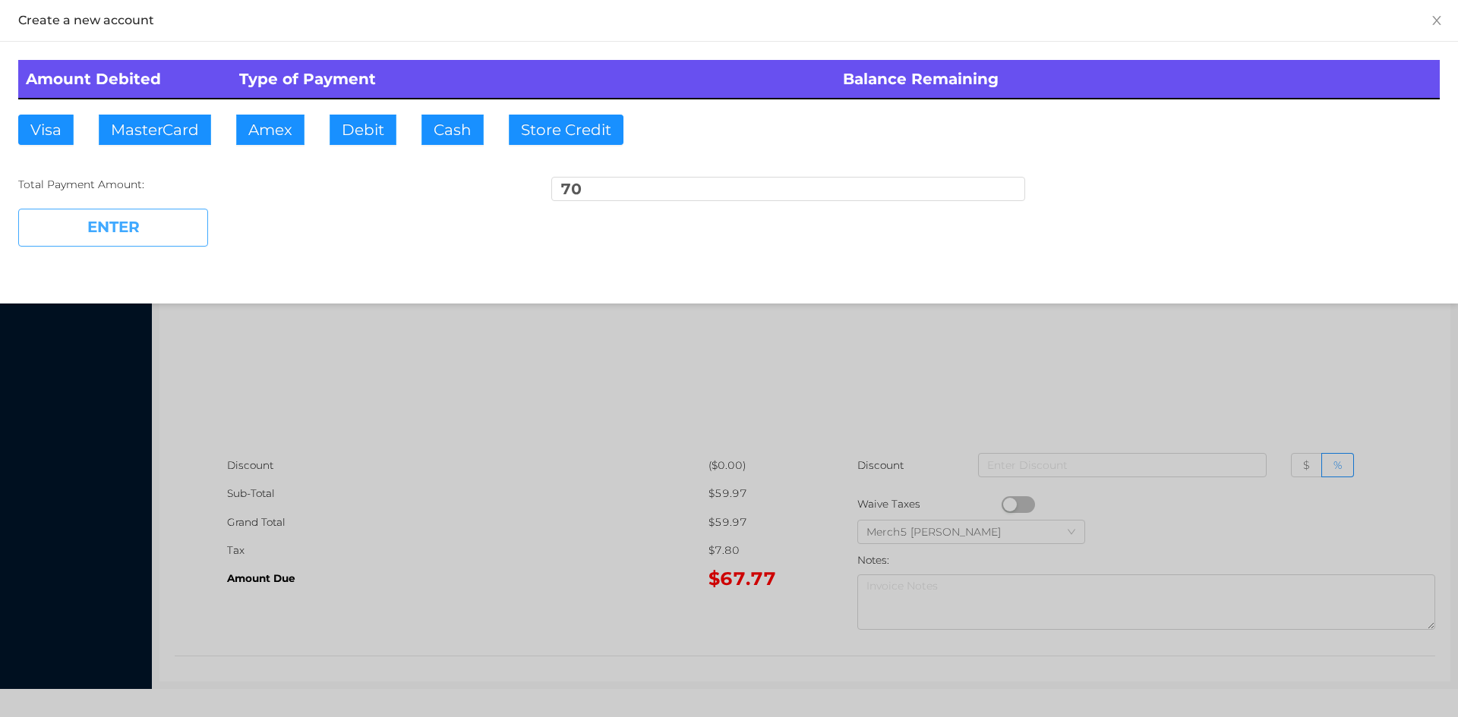
click at [121, 225] on button "ENTER" at bounding box center [113, 228] width 190 height 38
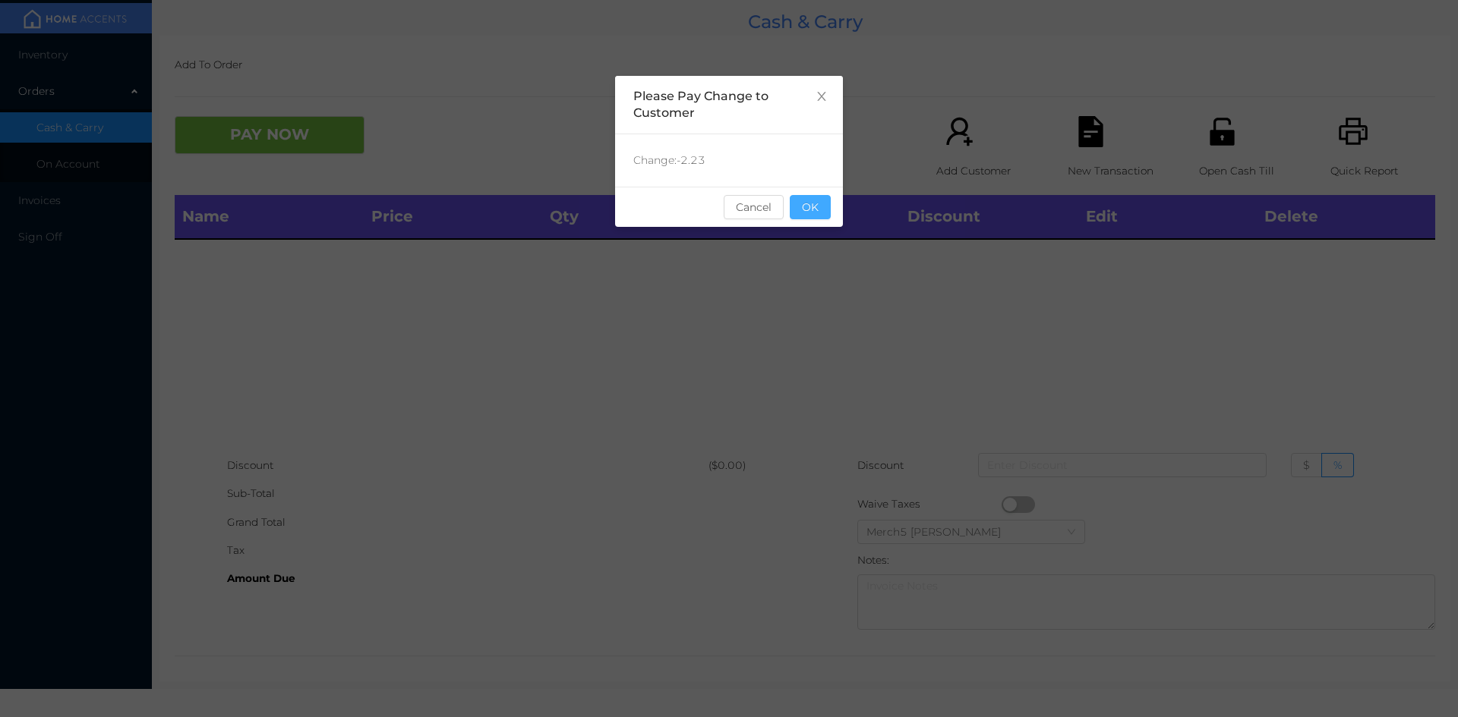
click at [815, 199] on button "OK" at bounding box center [810, 207] width 41 height 24
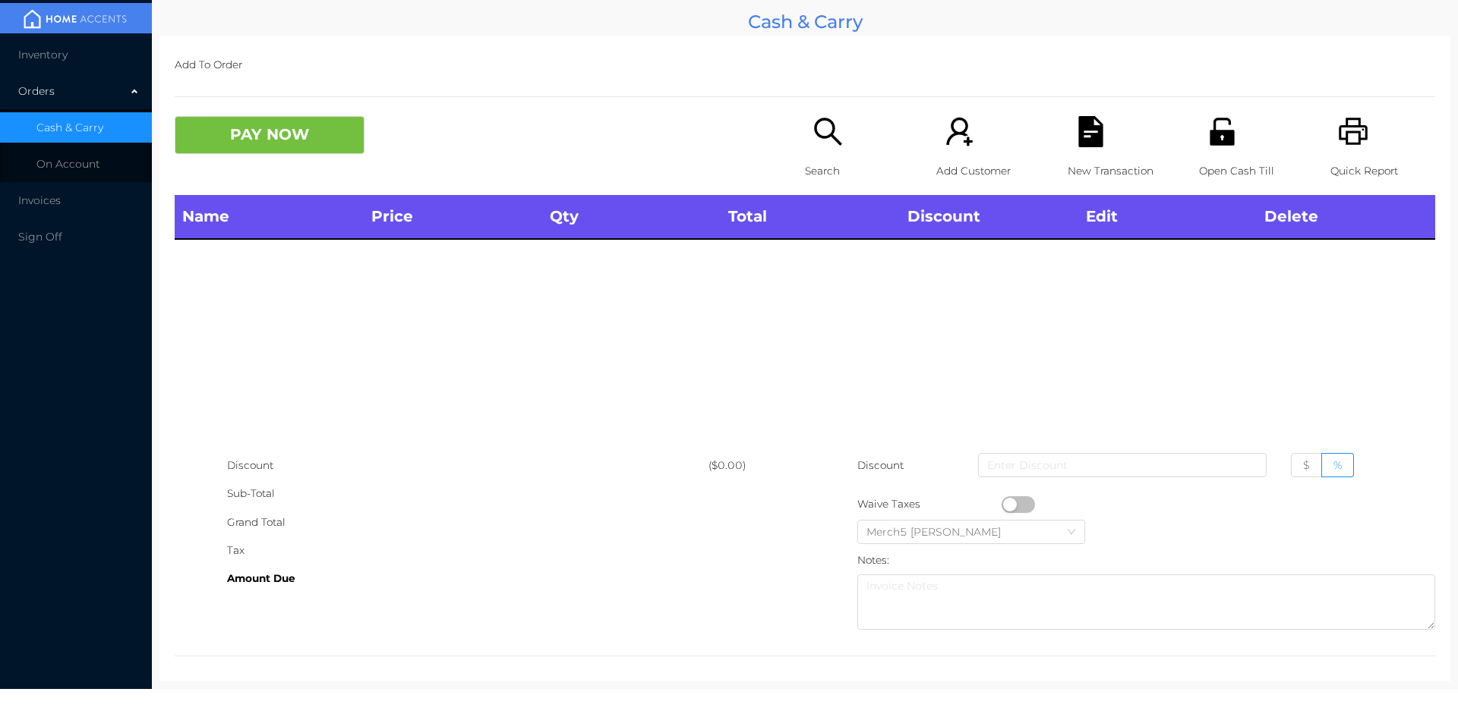
click at [1338, 119] on icon "icon: printer" at bounding box center [1352, 131] width 29 height 27
click at [1343, 131] on icon "icon: printer" at bounding box center [1353, 131] width 31 height 31
click at [821, 131] on icon "icon: search" at bounding box center [827, 131] width 31 height 31
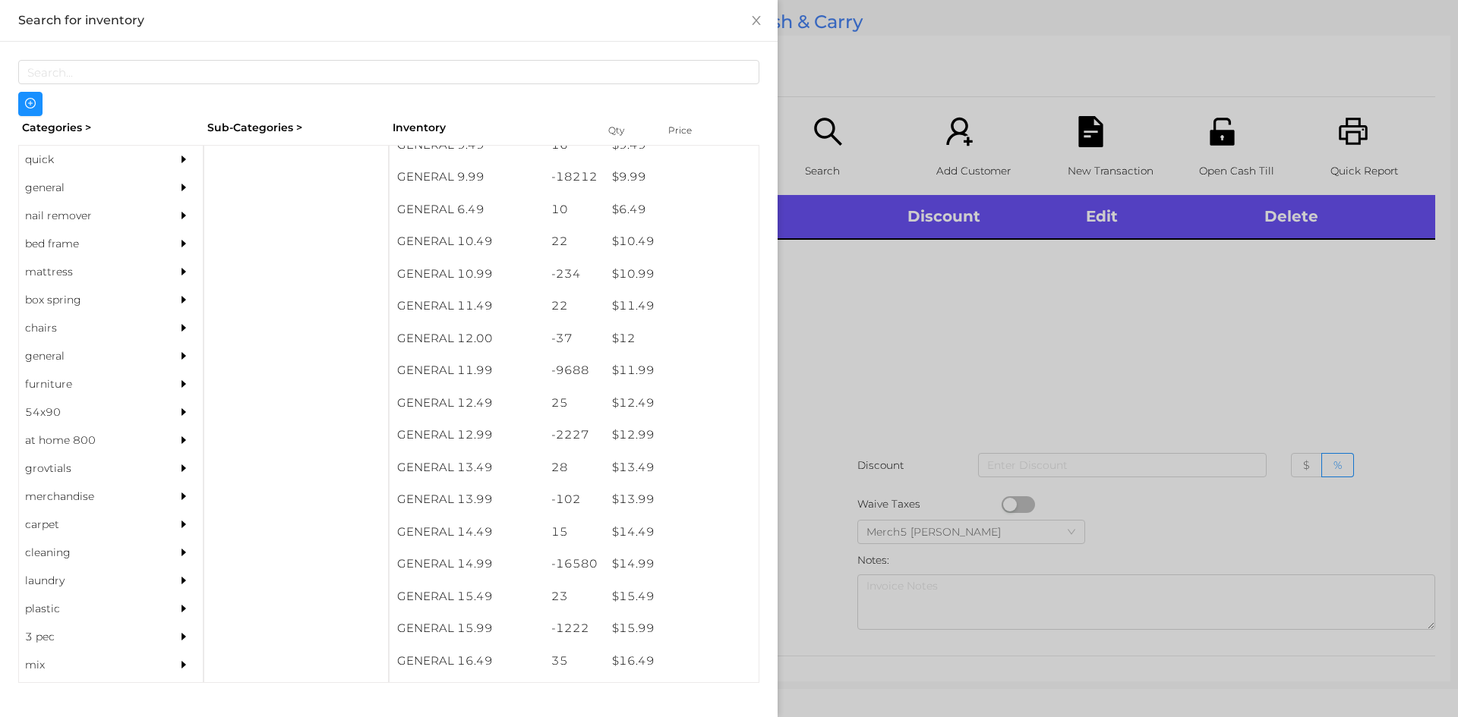
scroll to position [911, 0]
click at [626, 575] on div "$ 14.99" at bounding box center [681, 564] width 154 height 33
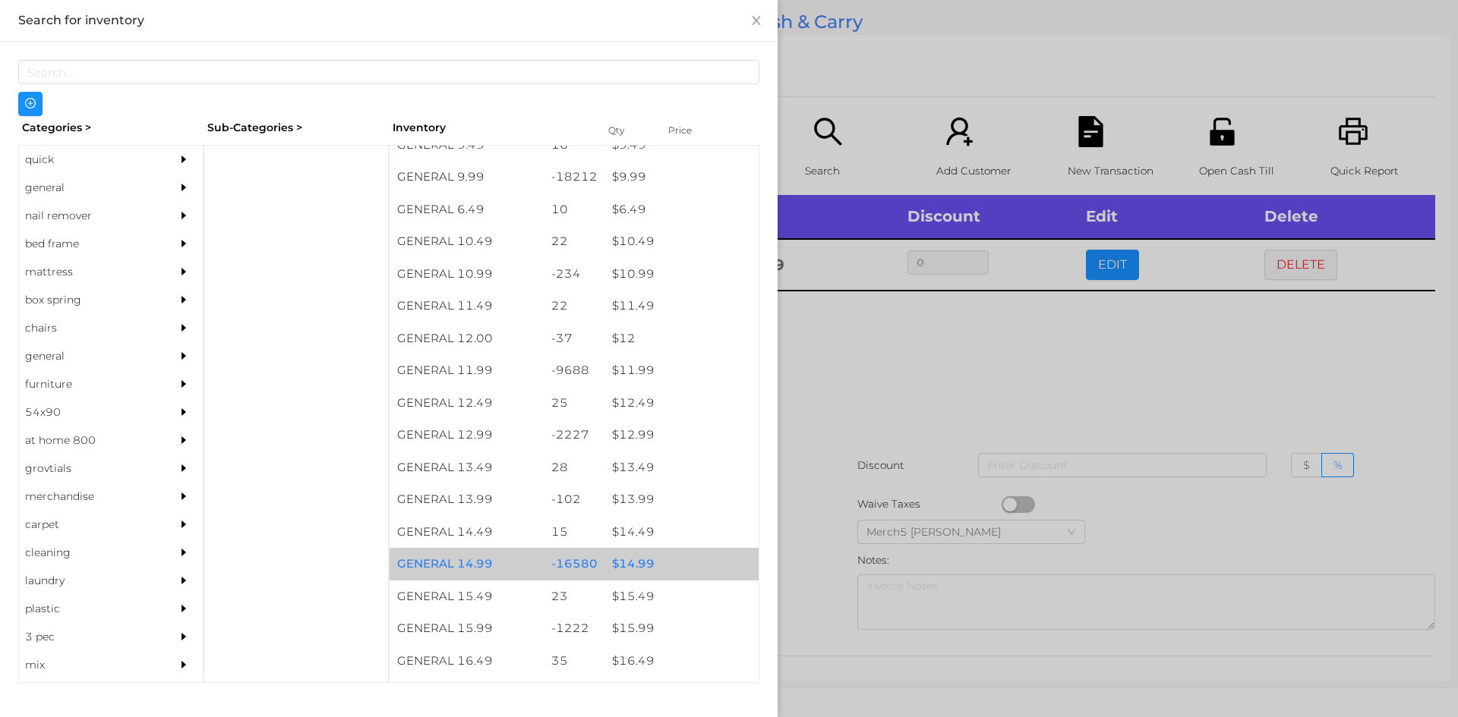
click at [621, 575] on div "$ 14.99" at bounding box center [681, 564] width 154 height 33
click at [894, 361] on div at bounding box center [729, 358] width 1458 height 717
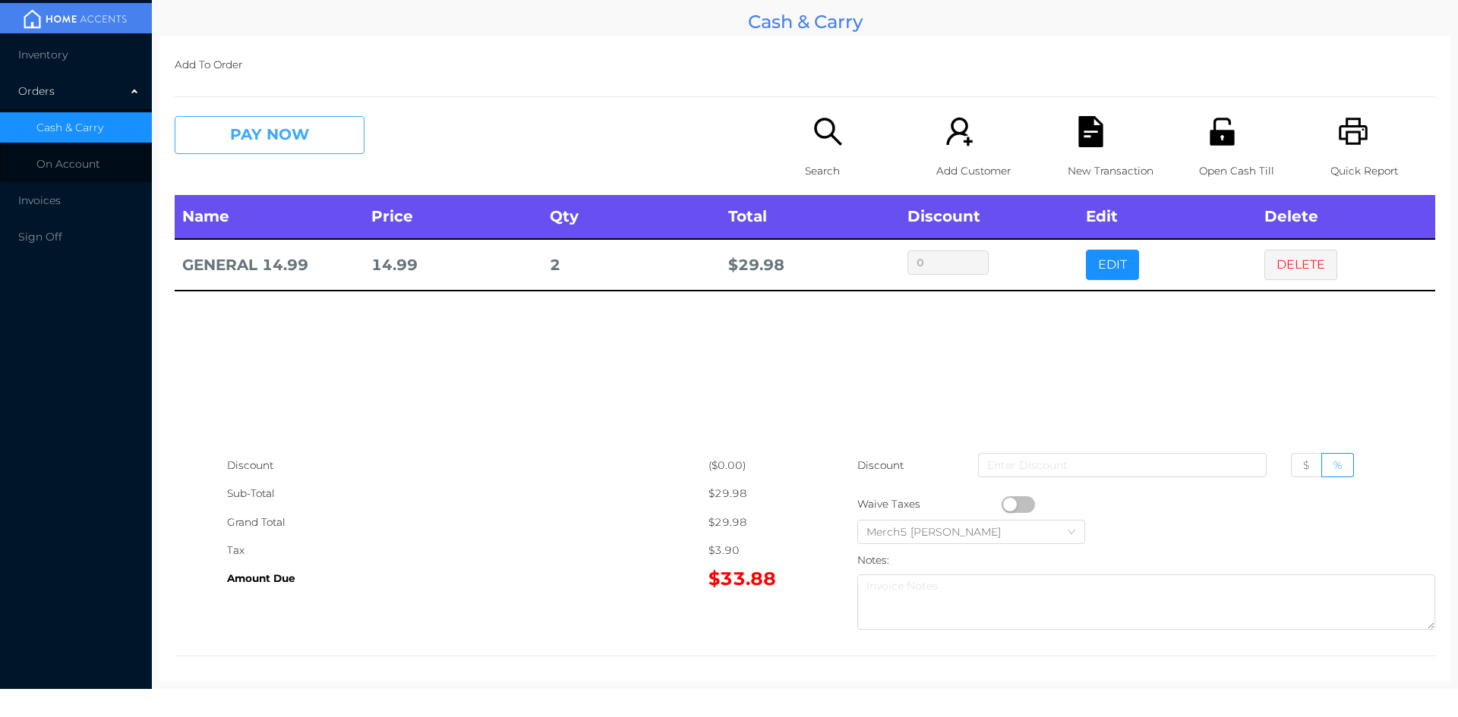
click at [320, 132] on button "PAY NOW" at bounding box center [270, 135] width 190 height 38
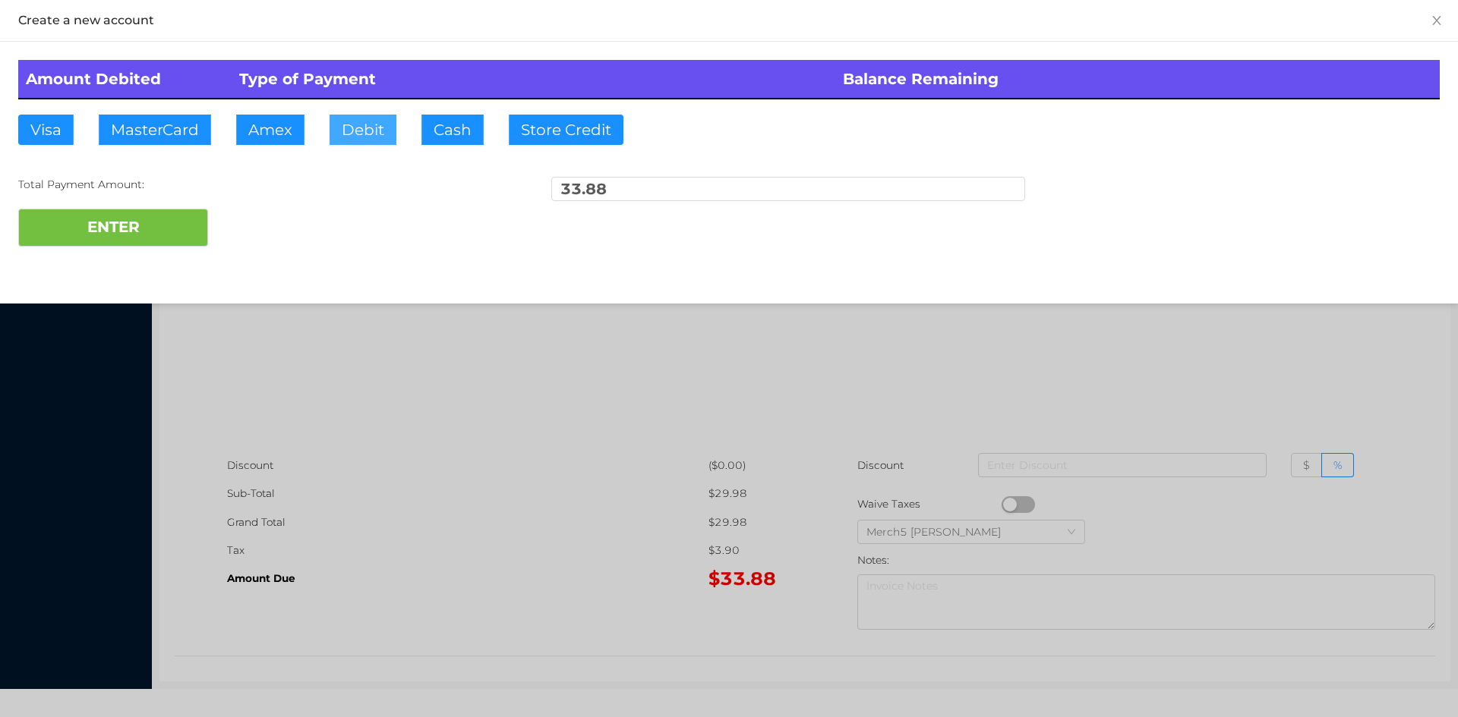
click at [372, 118] on button "Debit" at bounding box center [362, 130] width 67 height 30
click at [170, 229] on button "ENTER" at bounding box center [113, 228] width 190 height 38
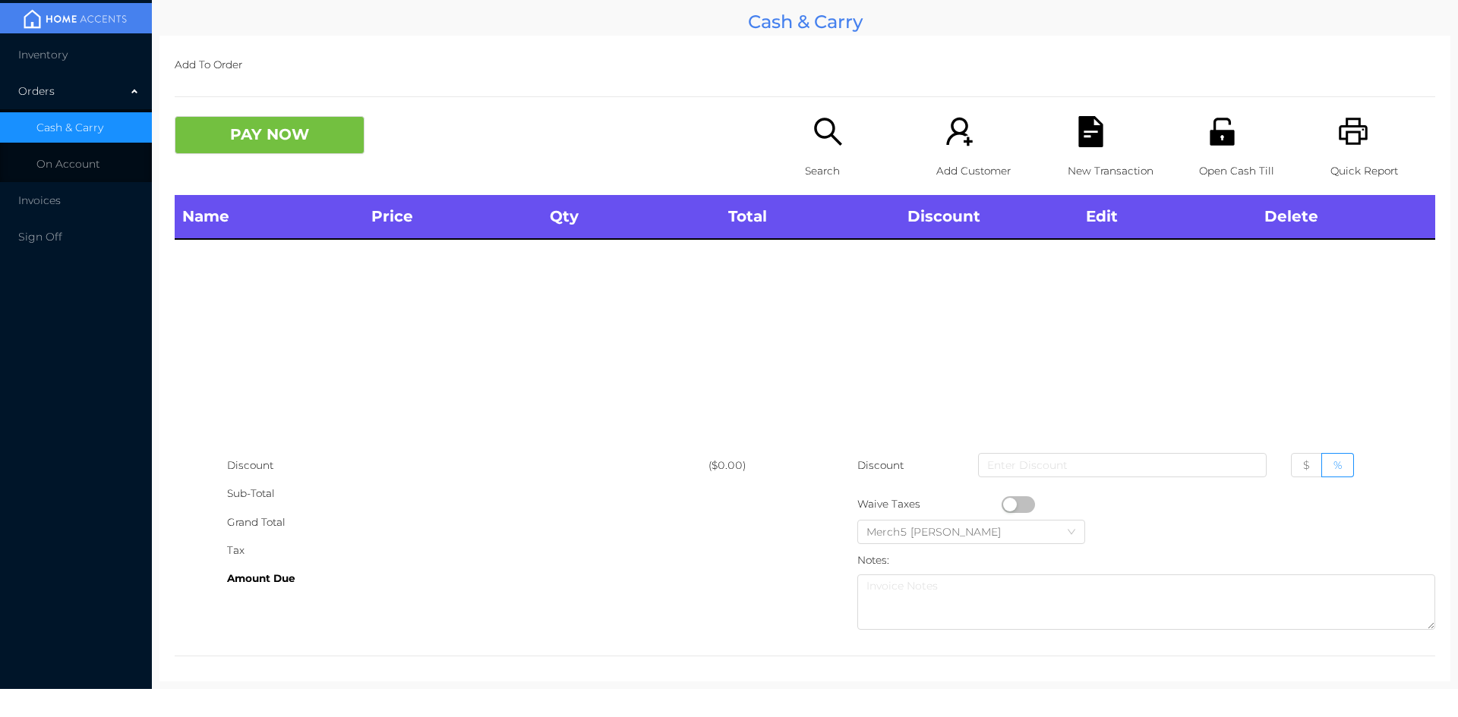
click at [820, 128] on icon "icon: search" at bounding box center [827, 131] width 31 height 31
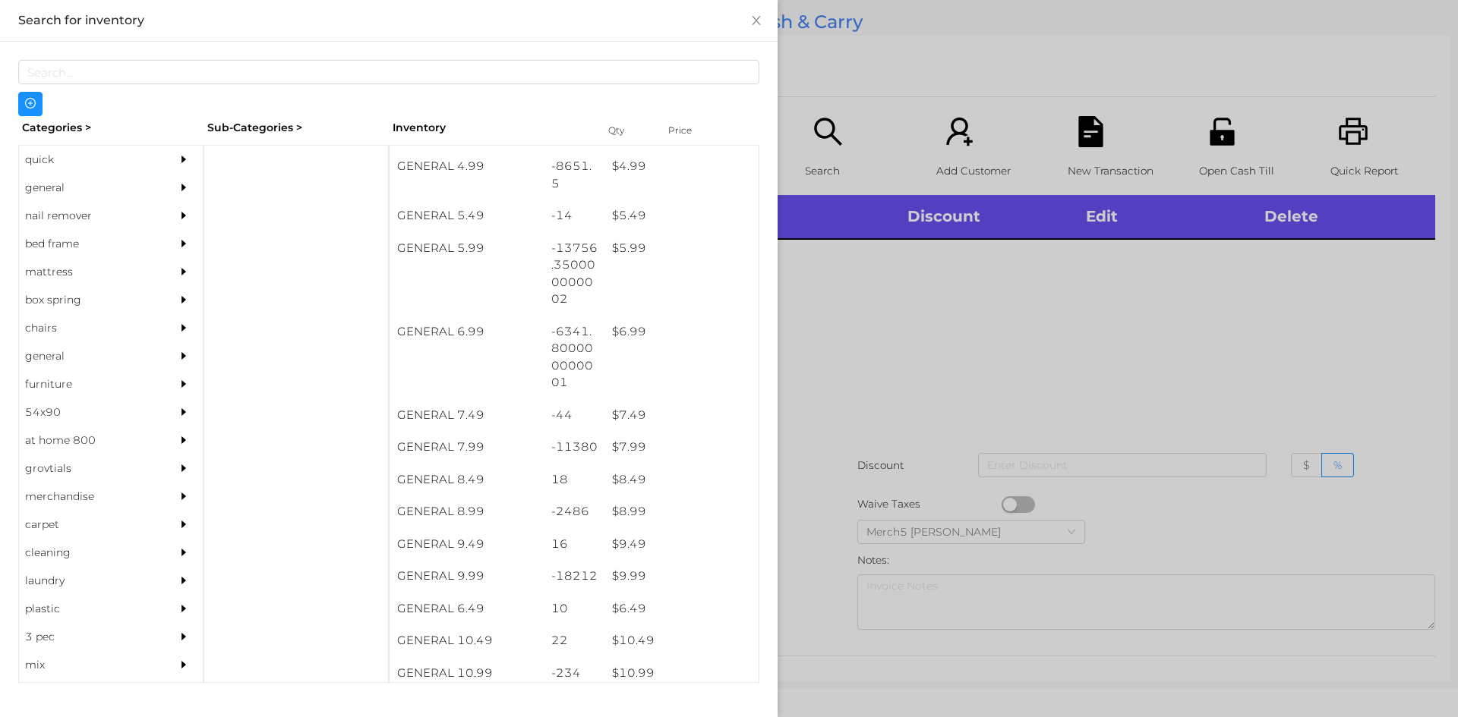
scroll to position [514, 0]
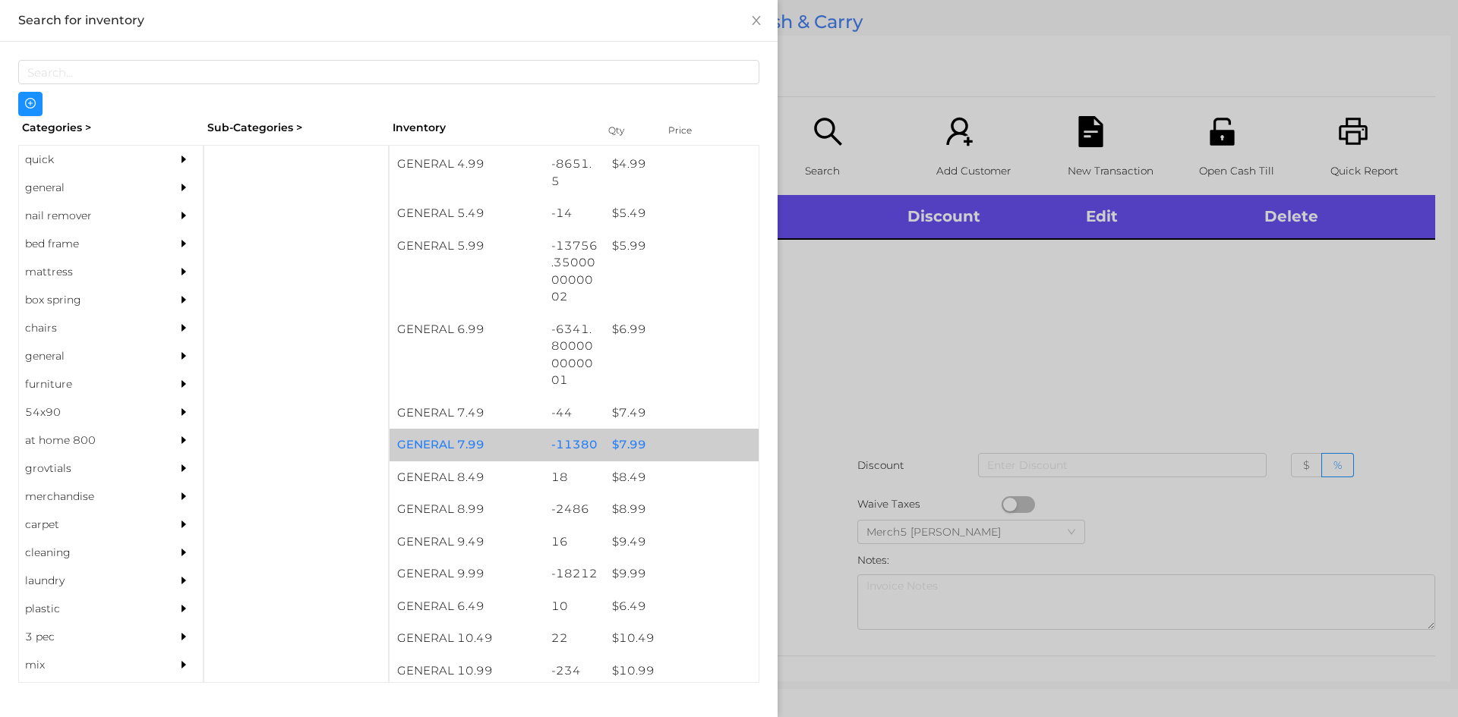
click at [631, 447] on div "$ 7.99" at bounding box center [681, 445] width 154 height 33
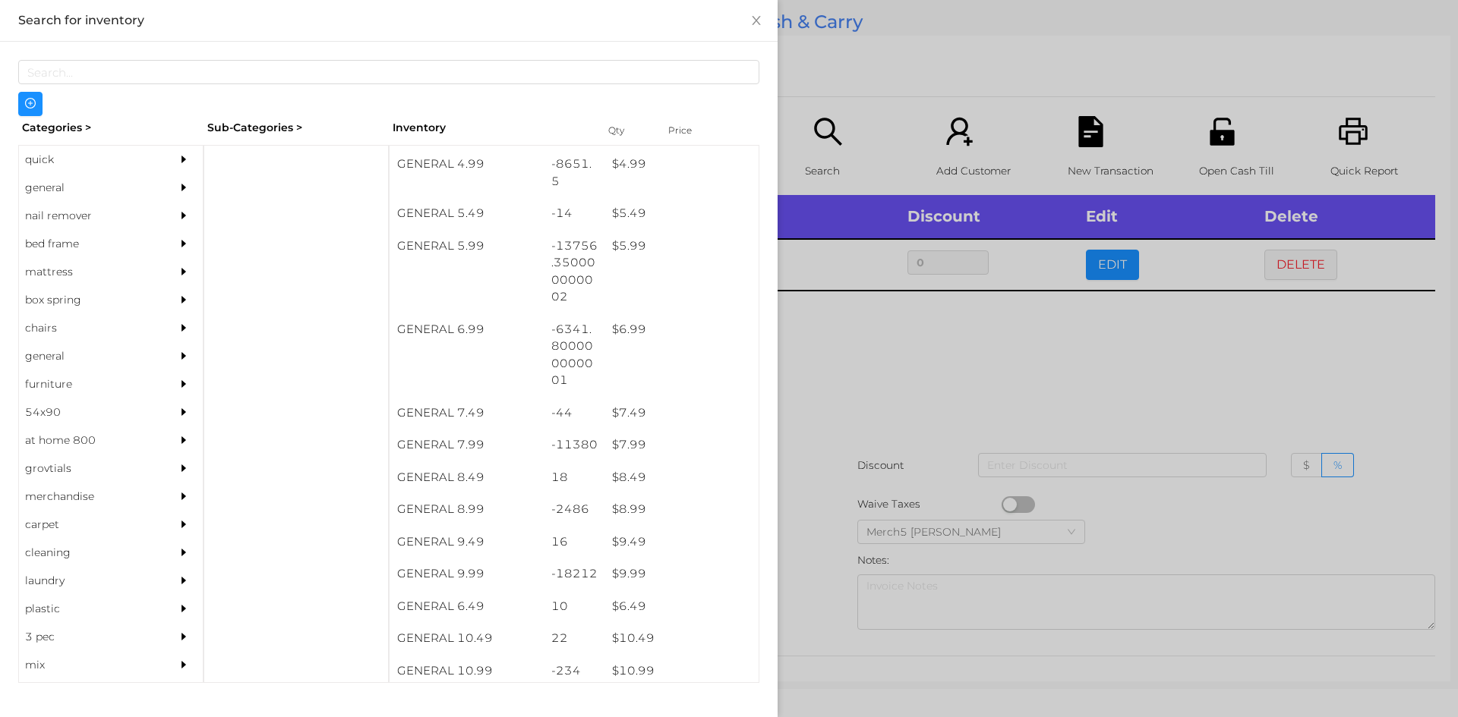
click at [973, 361] on div at bounding box center [729, 358] width 1458 height 717
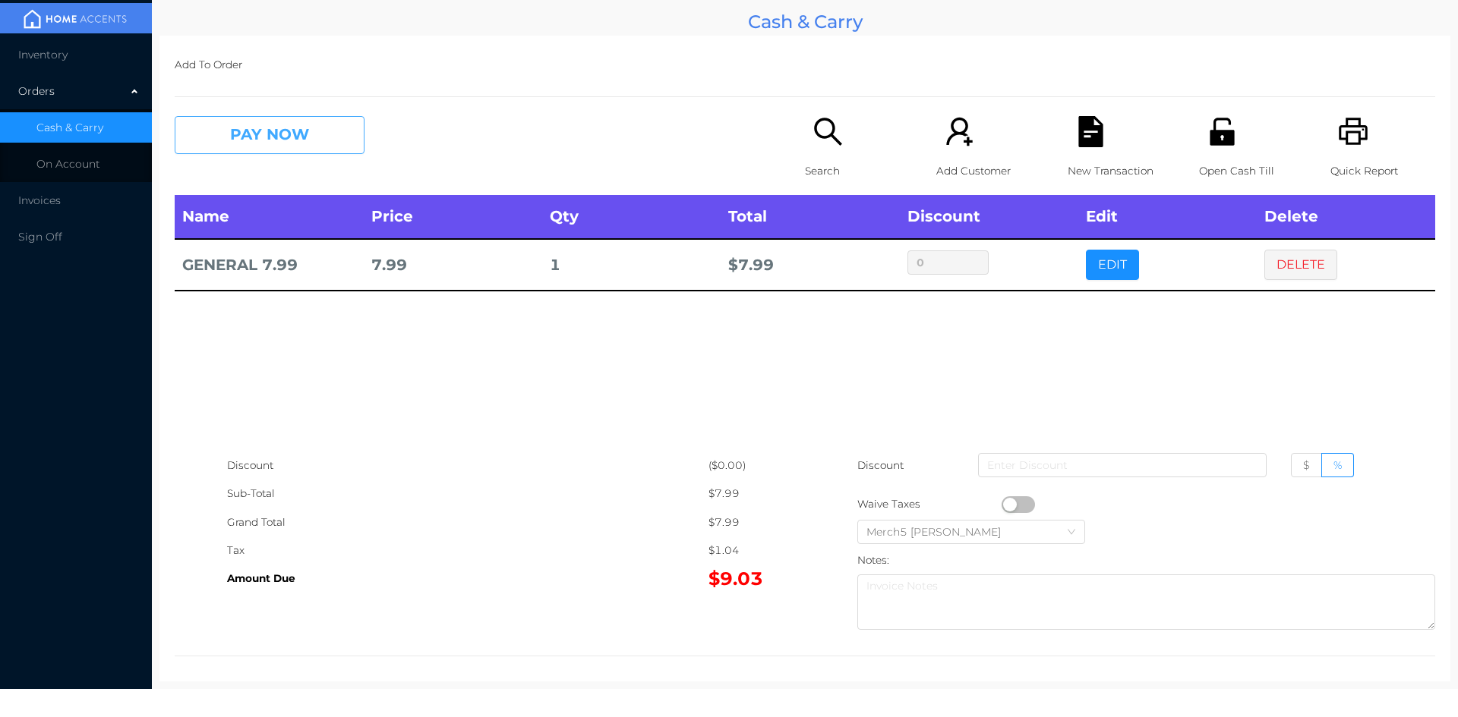
click at [302, 140] on button "PAY NOW" at bounding box center [270, 135] width 190 height 38
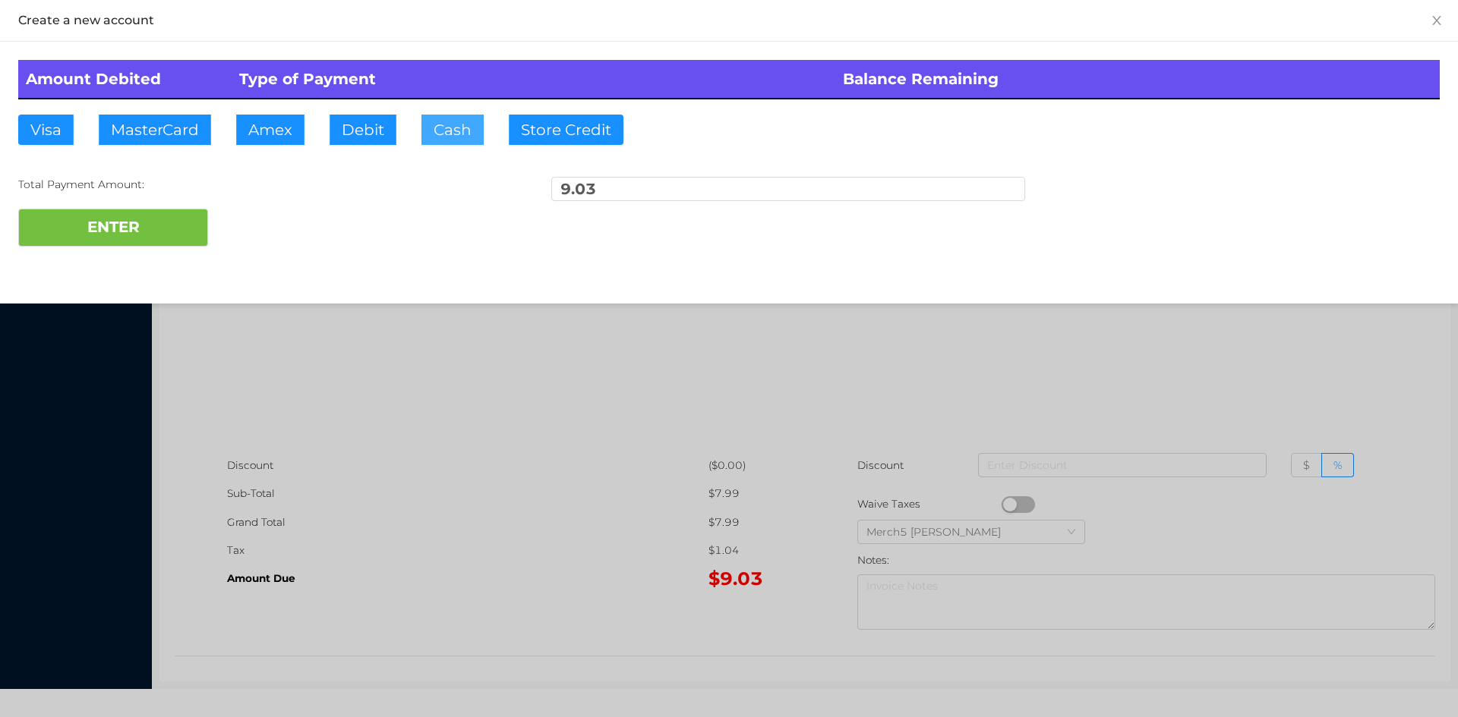
click at [456, 129] on button "Cash" at bounding box center [452, 130] width 62 height 30
type input "10"
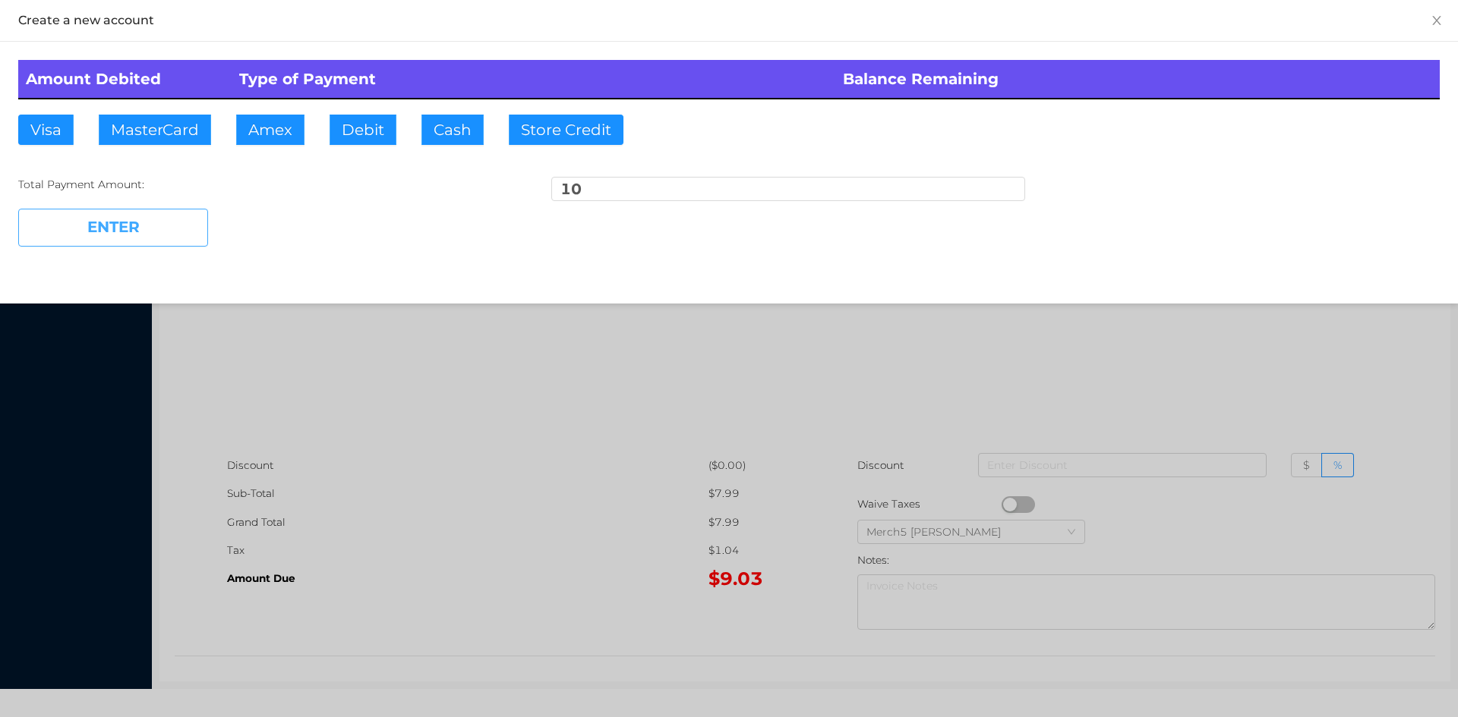
click at [151, 227] on button "ENTER" at bounding box center [113, 228] width 190 height 38
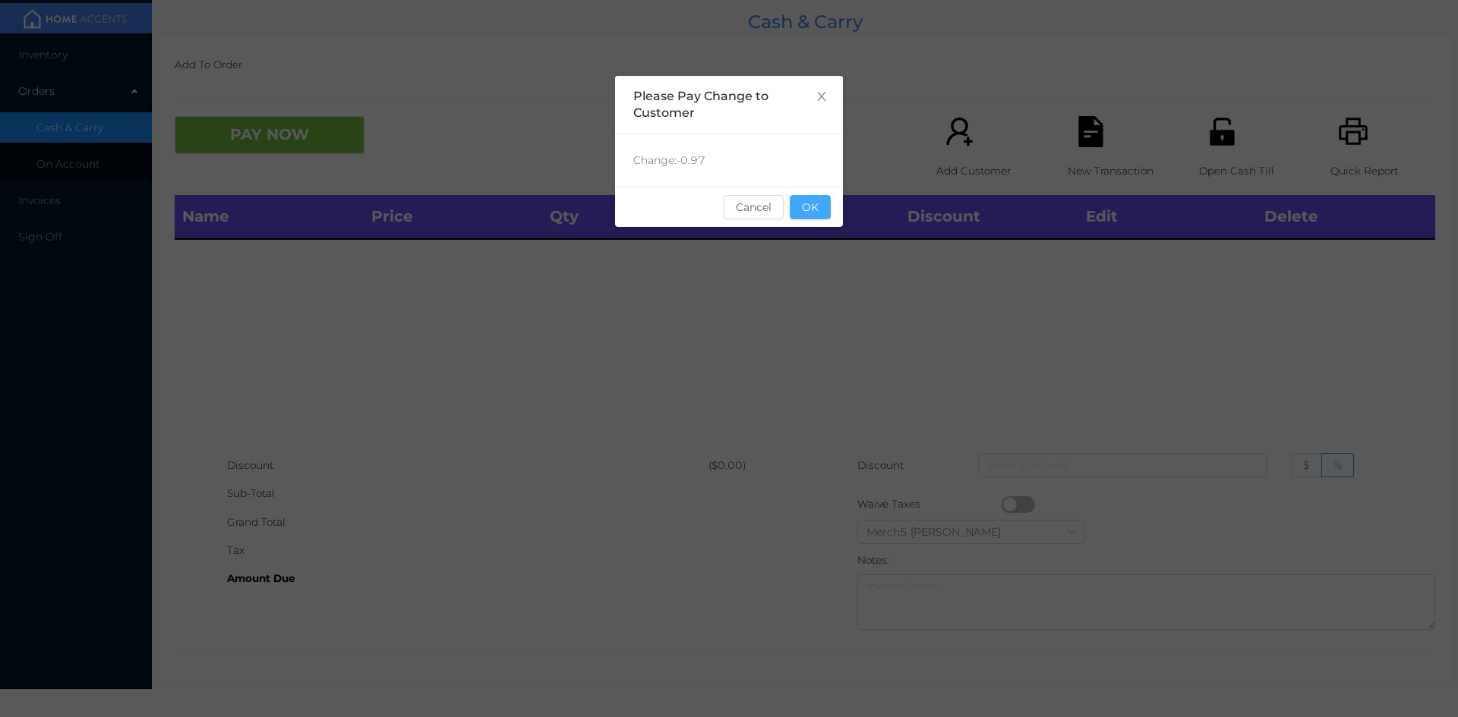
click at [808, 204] on button "OK" at bounding box center [810, 207] width 41 height 24
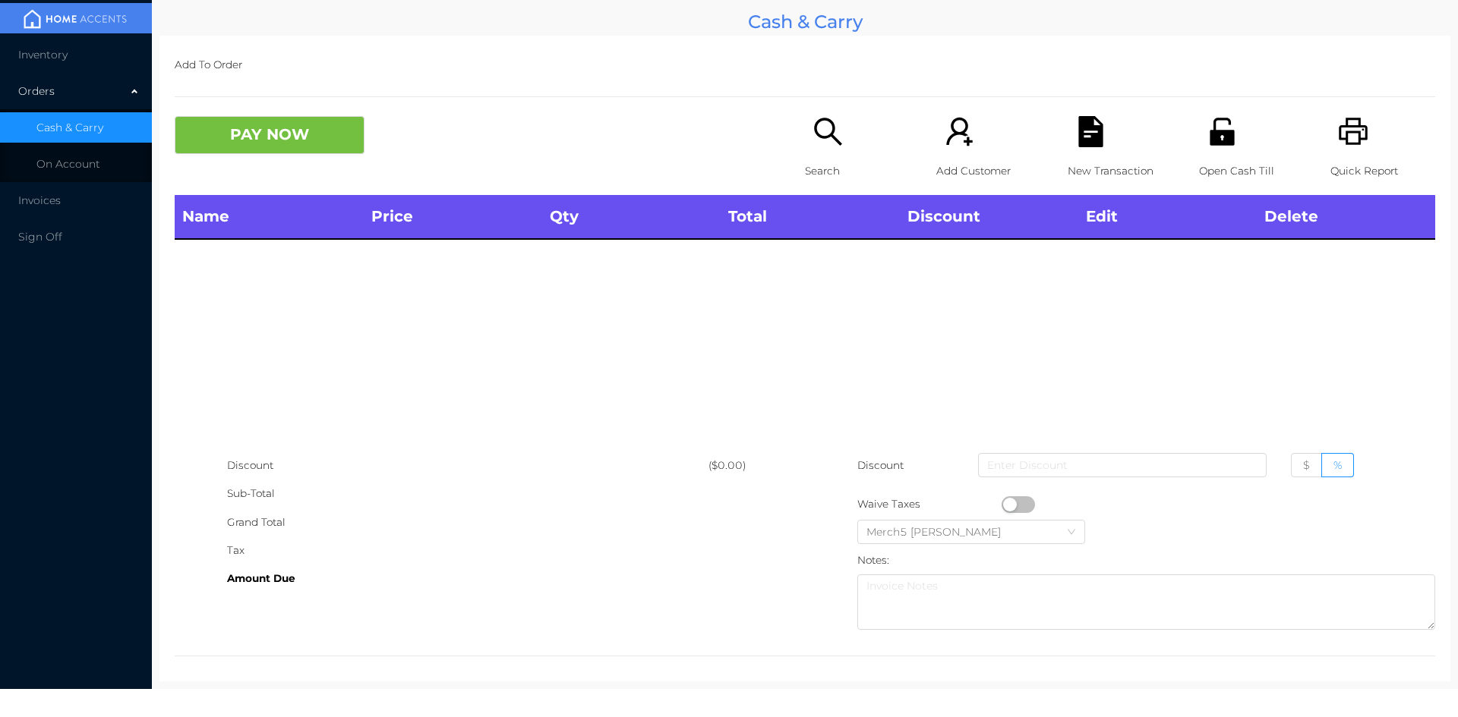
click at [829, 128] on icon "icon: search" at bounding box center [827, 131] width 31 height 31
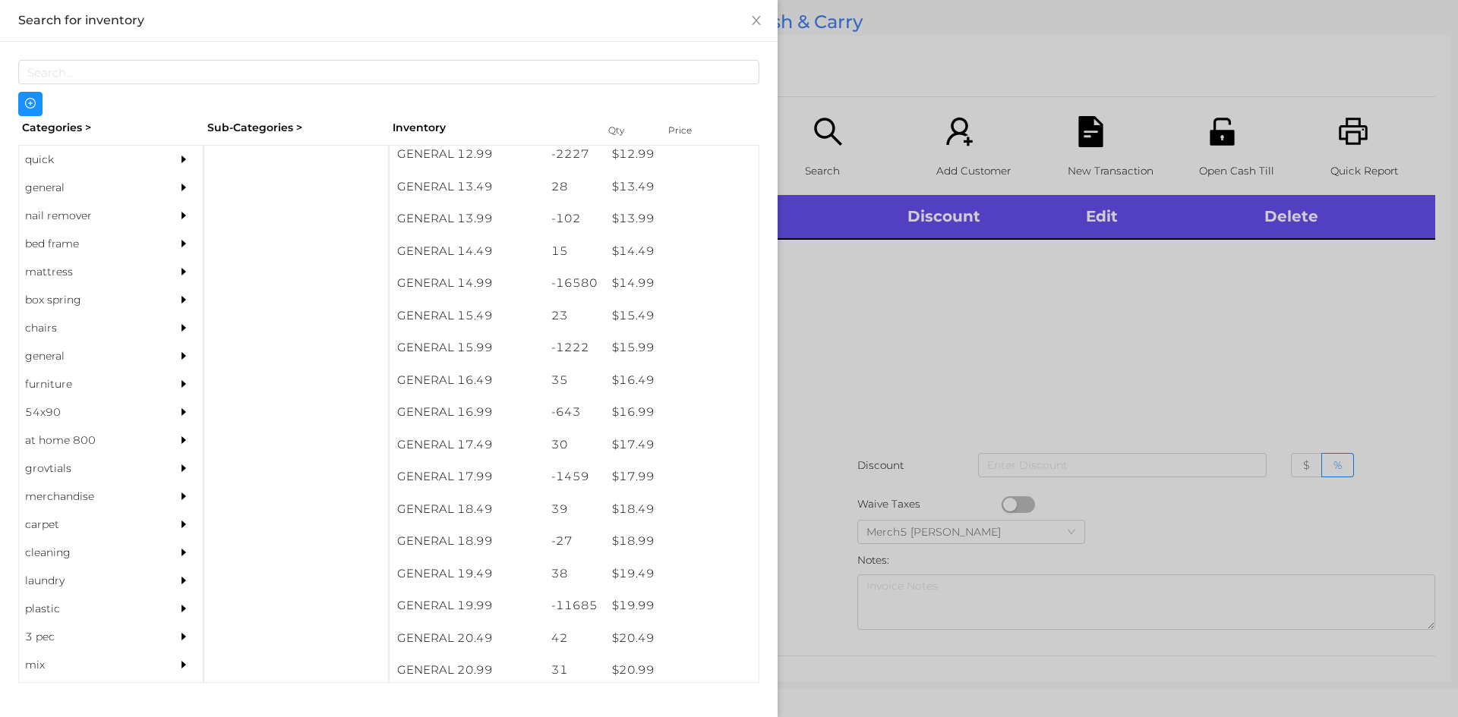
scroll to position [1203, 0]
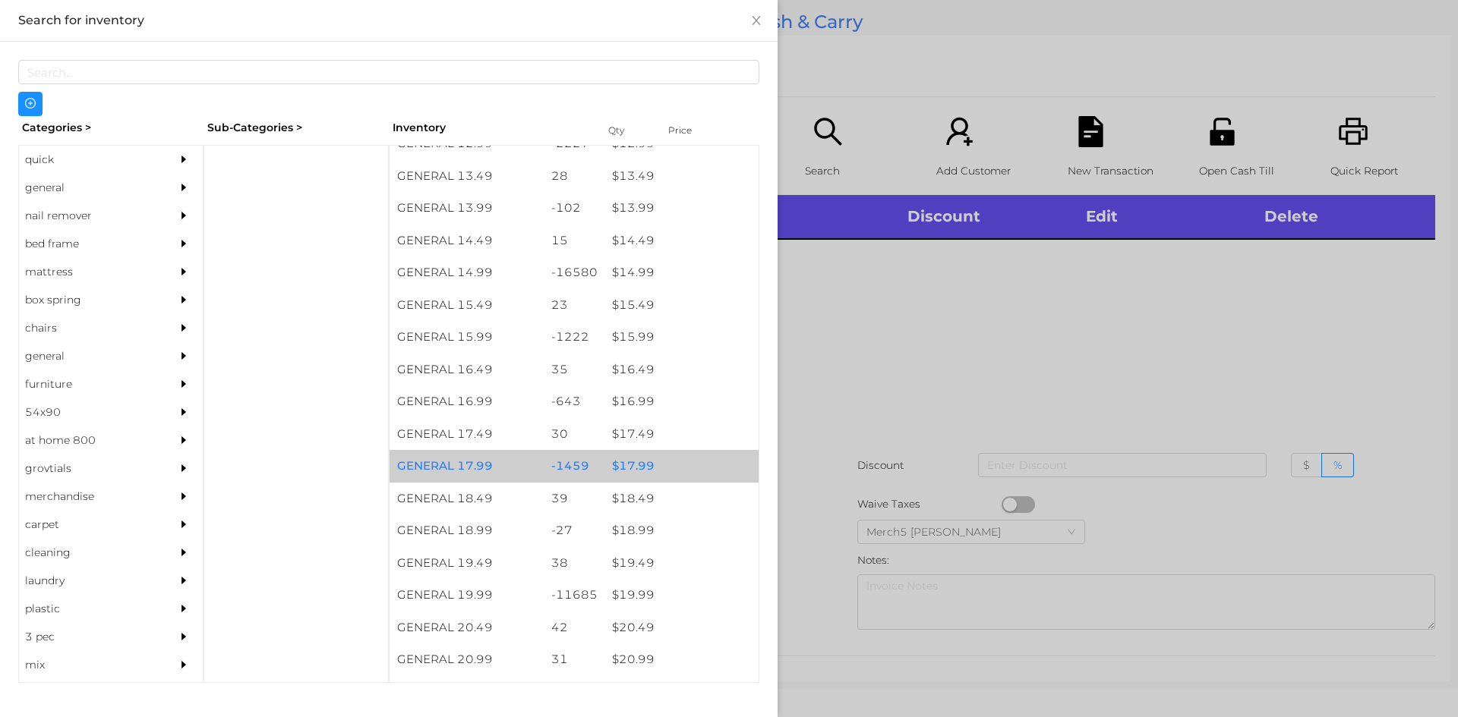
click at [632, 472] on div "$ 17.99" at bounding box center [681, 466] width 154 height 33
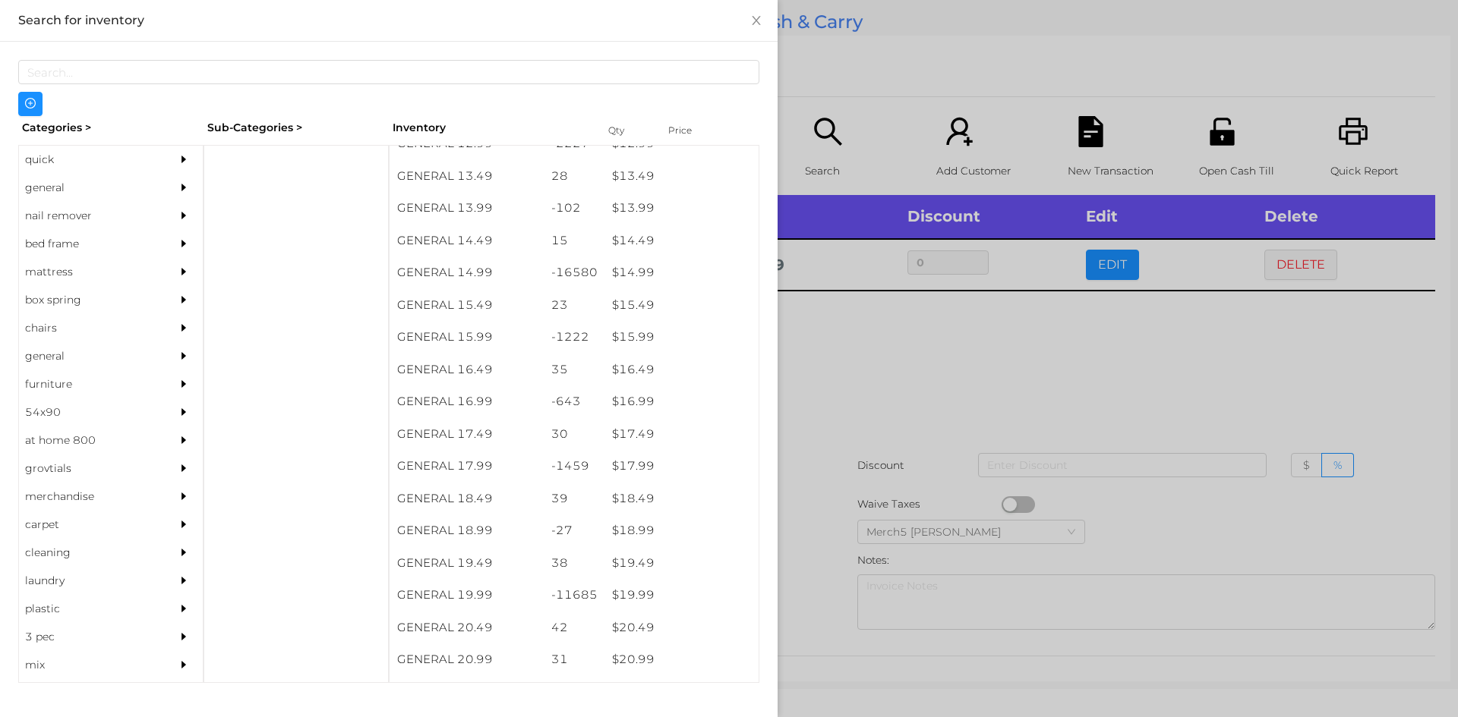
click at [872, 351] on div at bounding box center [729, 358] width 1458 height 717
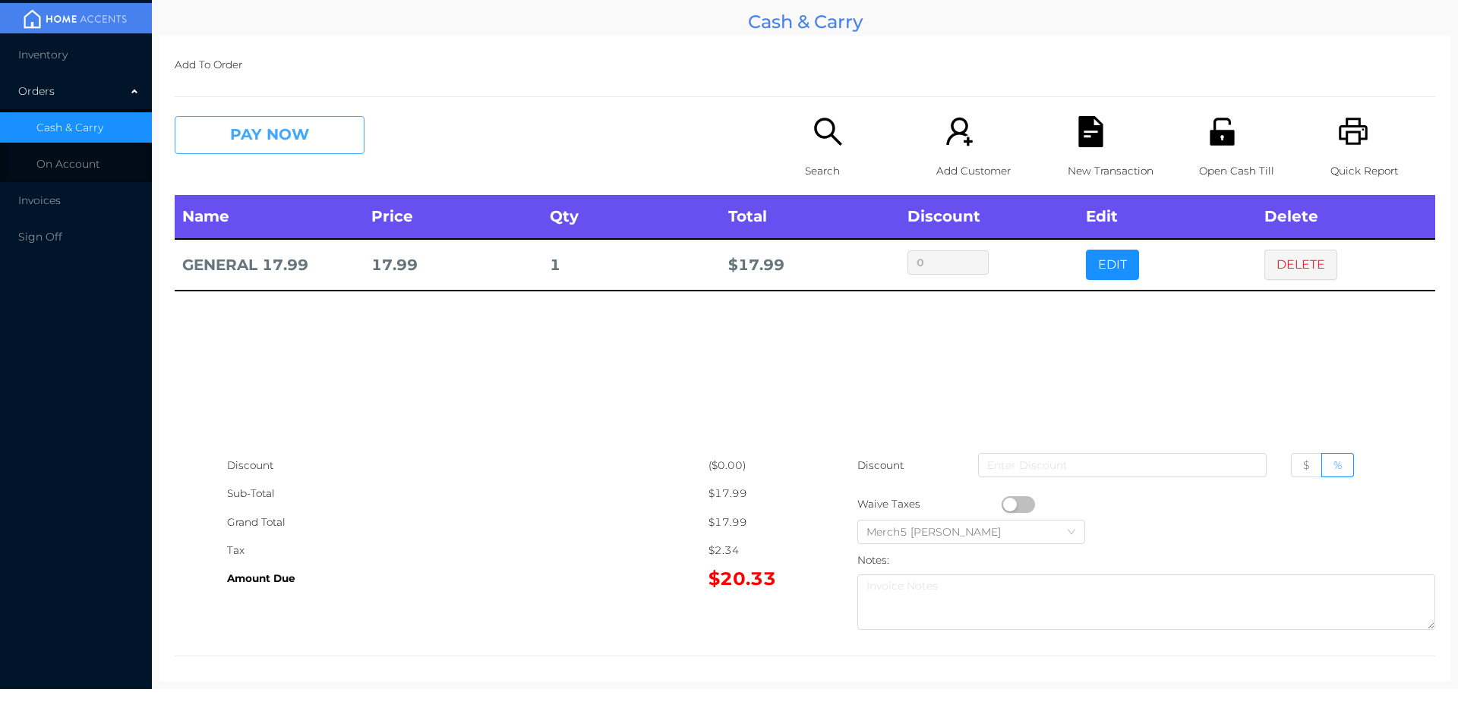
click at [338, 136] on button "PAY NOW" at bounding box center [270, 135] width 190 height 38
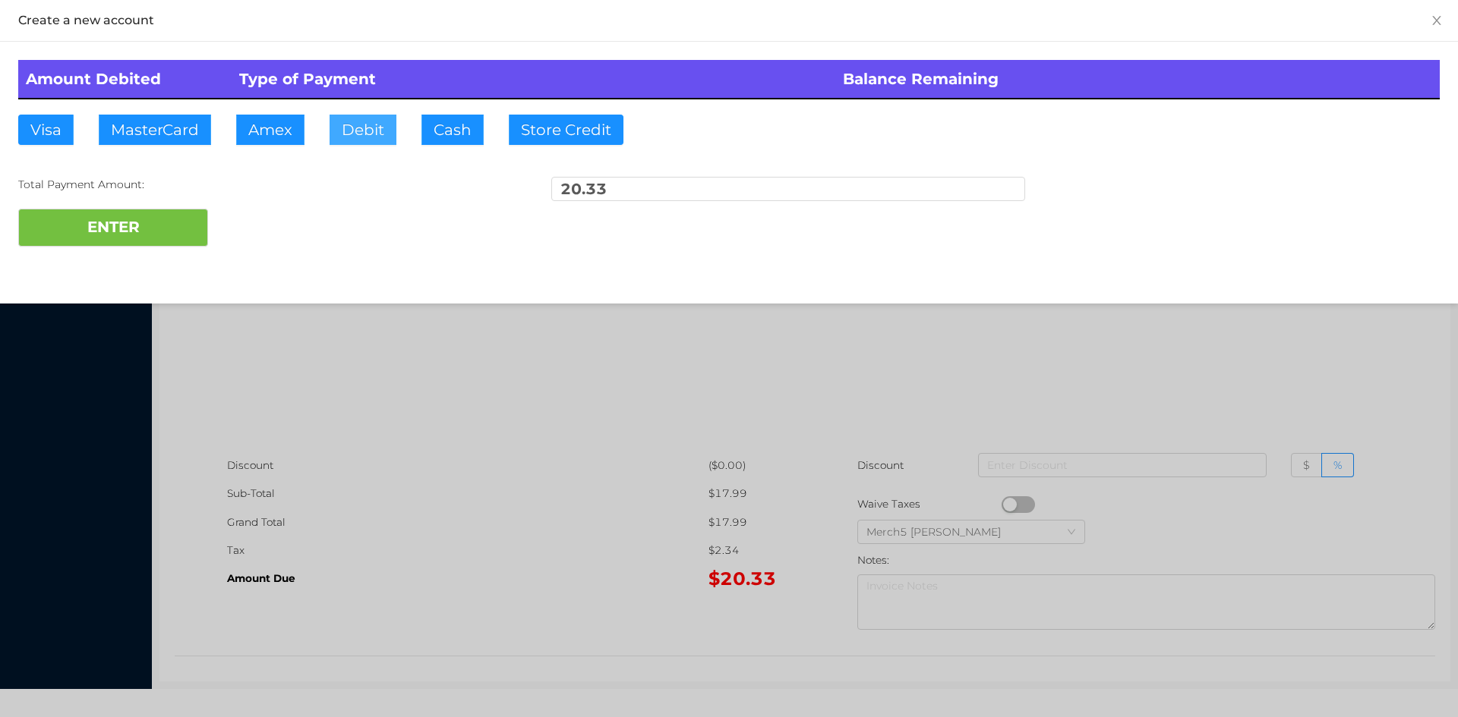
click at [370, 132] on button "Debit" at bounding box center [362, 130] width 67 height 30
click at [153, 226] on button "ENTER" at bounding box center [113, 228] width 190 height 38
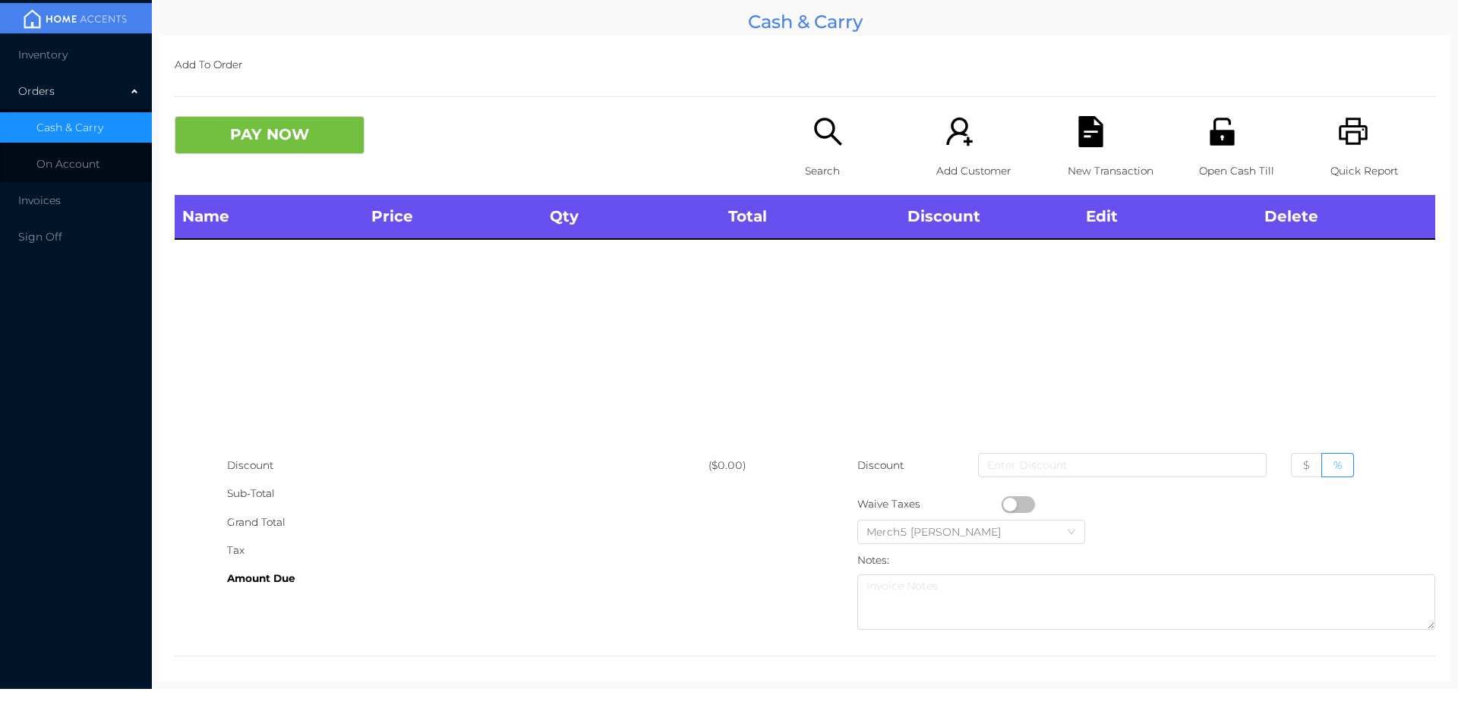
click at [818, 131] on icon "icon: search" at bounding box center [827, 131] width 31 height 31
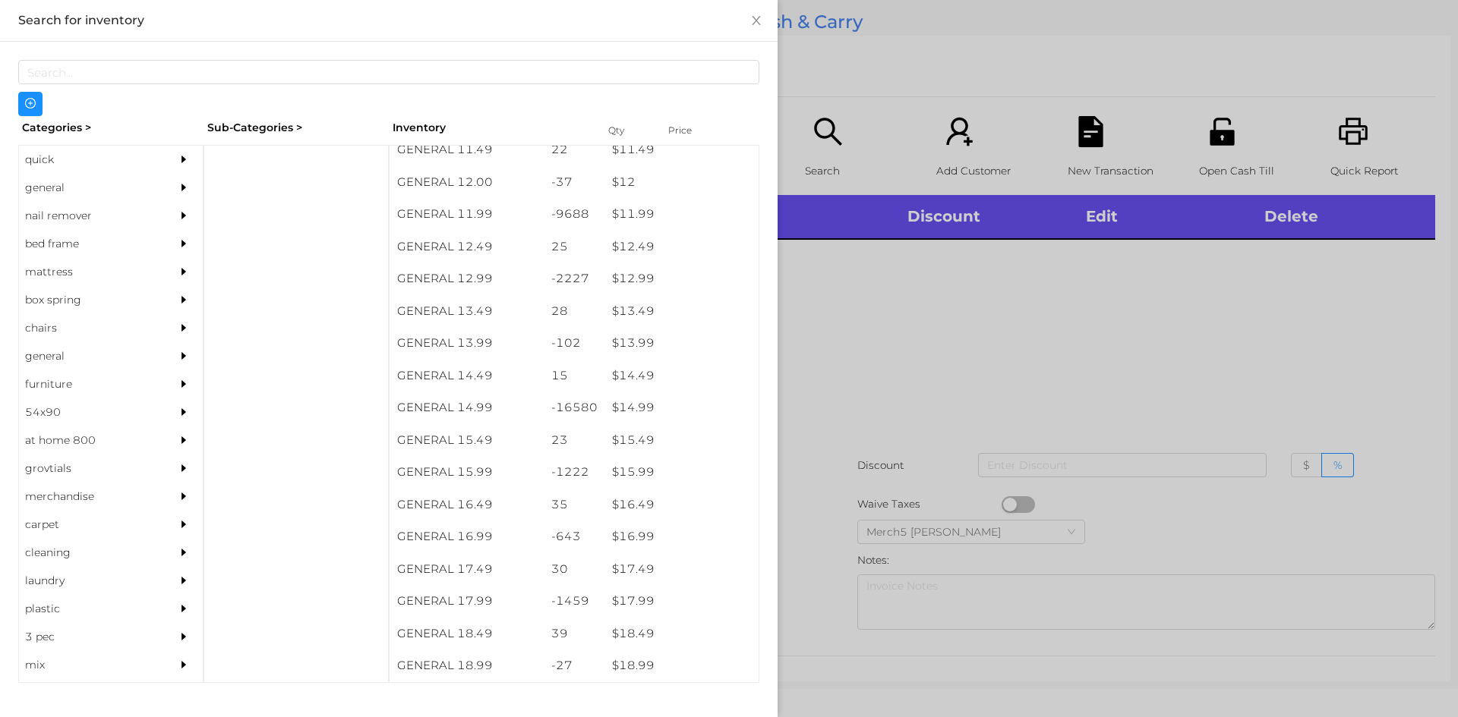
scroll to position [1069, 0]
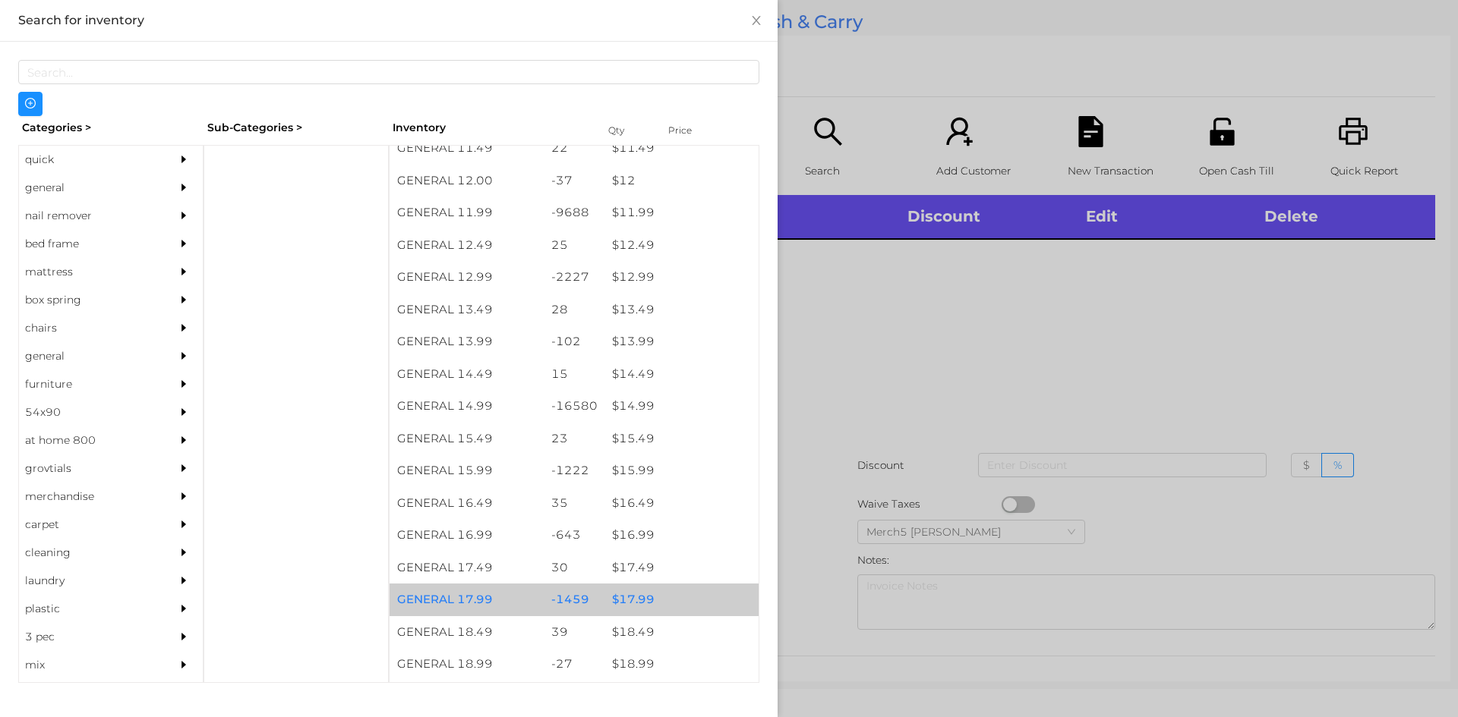
click at [642, 606] on div "$ 17.99" at bounding box center [681, 600] width 154 height 33
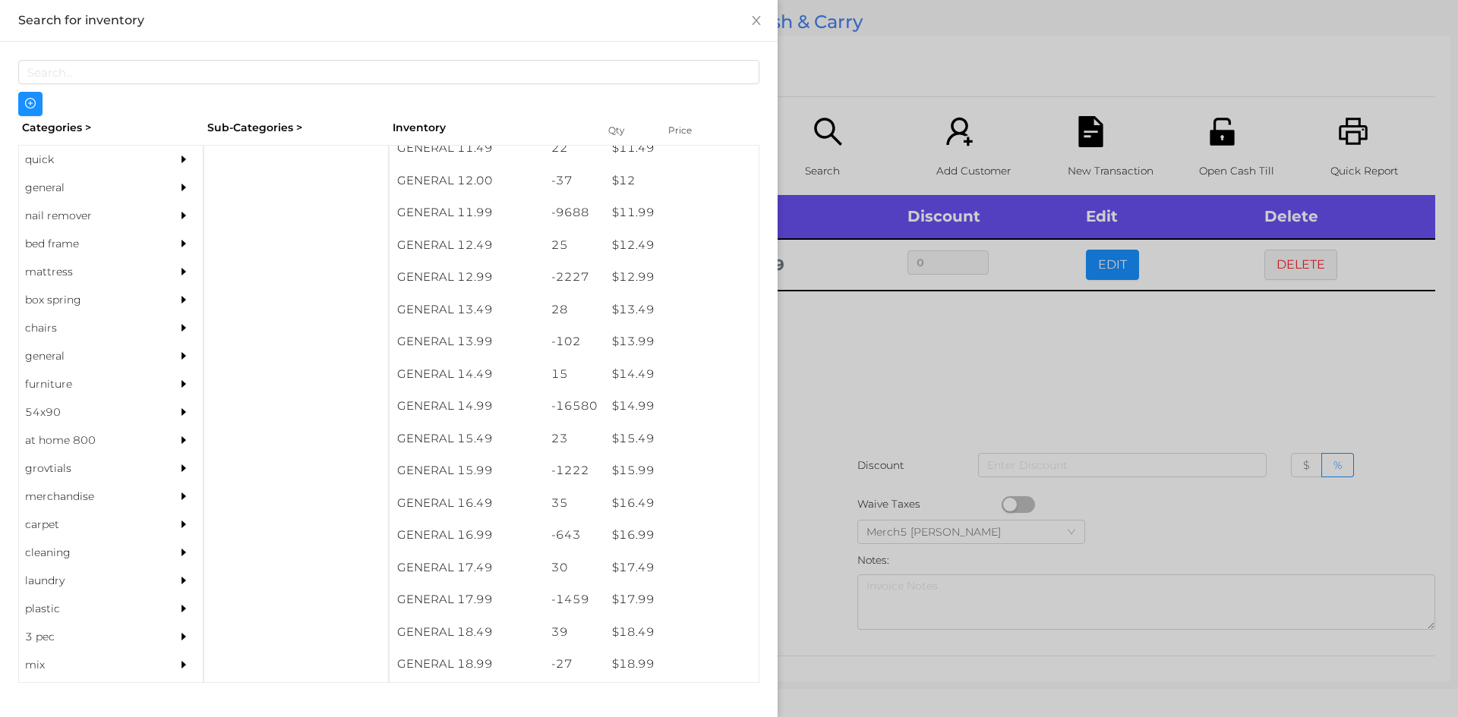
click at [875, 370] on div at bounding box center [729, 358] width 1458 height 717
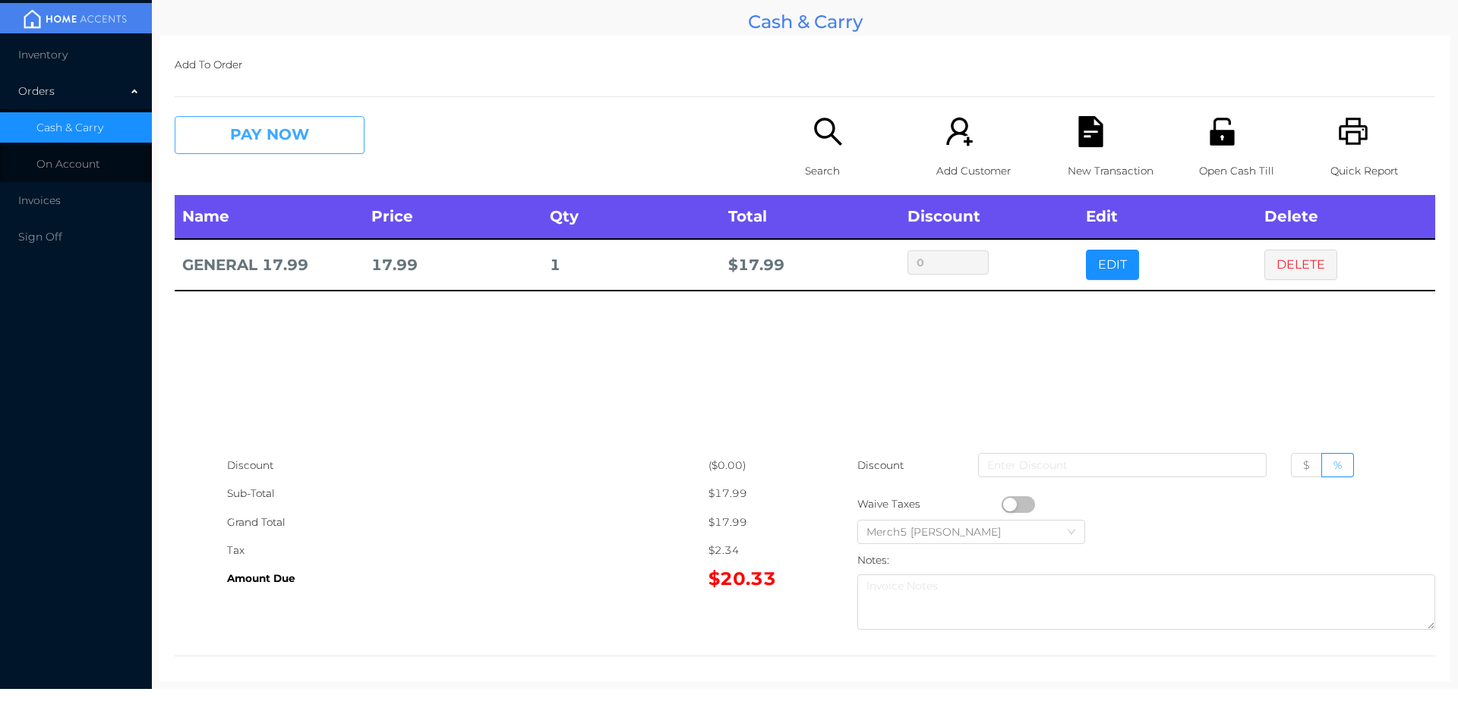
click at [285, 130] on button "PAY NOW" at bounding box center [270, 135] width 190 height 38
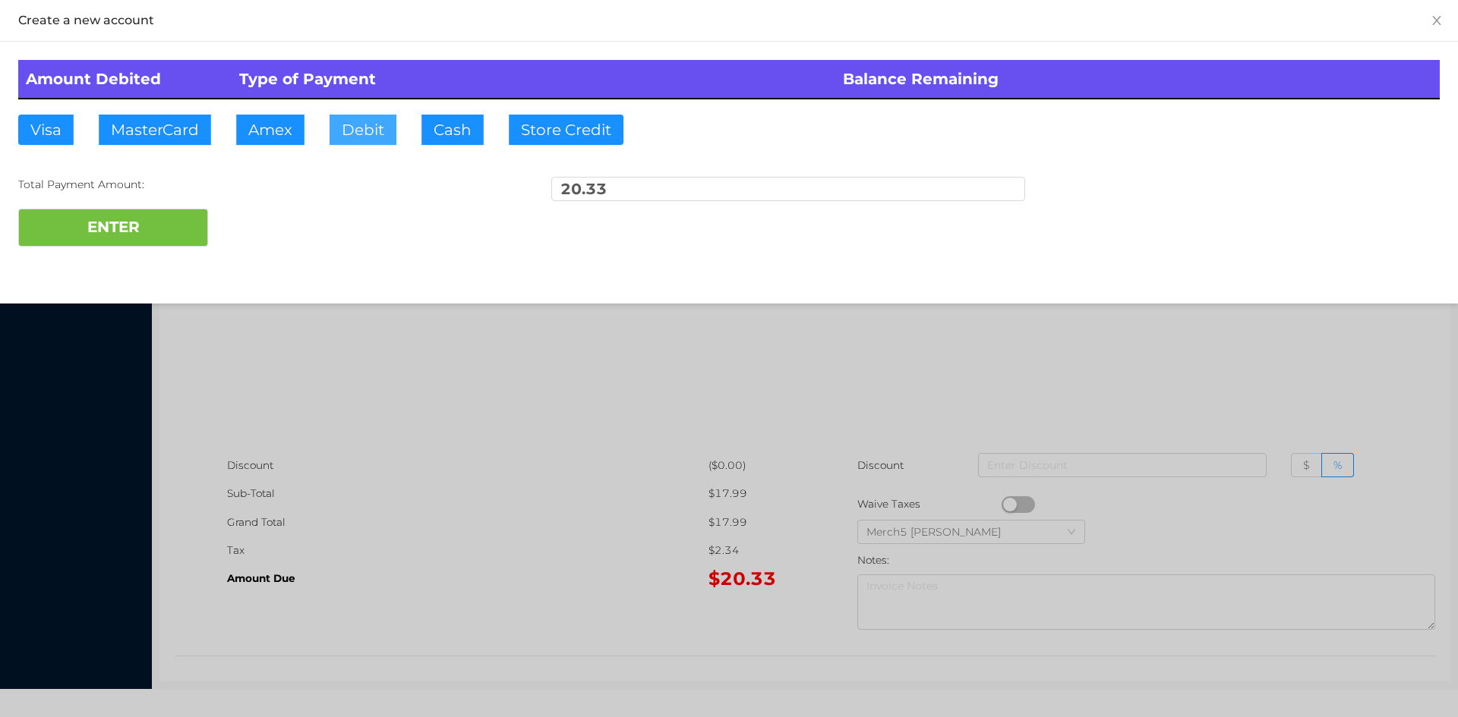
click at [364, 121] on button "Debit" at bounding box center [362, 130] width 67 height 30
click at [134, 225] on button "ENTER" at bounding box center [113, 228] width 190 height 38
